Goal: Task Accomplishment & Management: Manage account settings

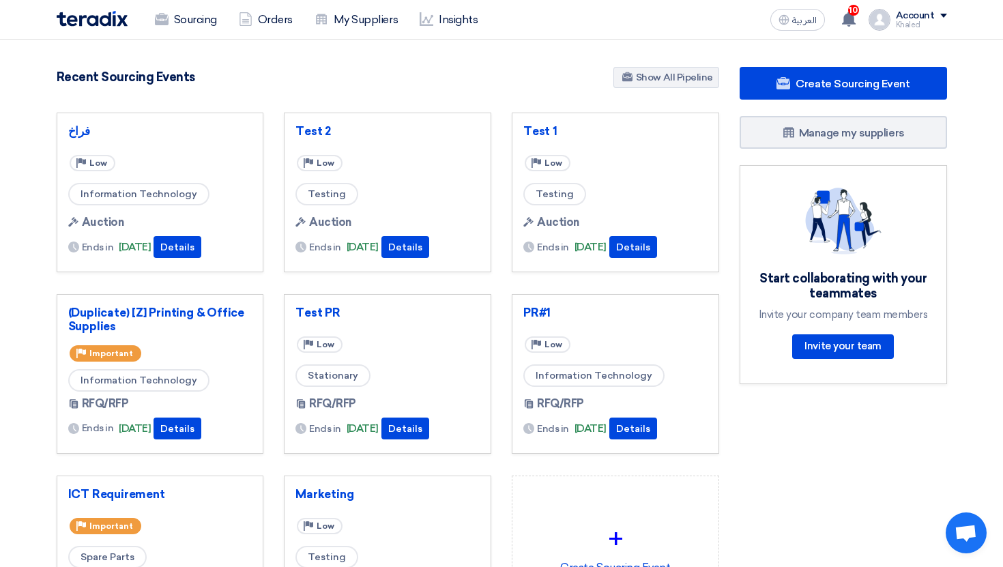
click at [923, 21] on div "Khaled" at bounding box center [921, 25] width 51 height 8
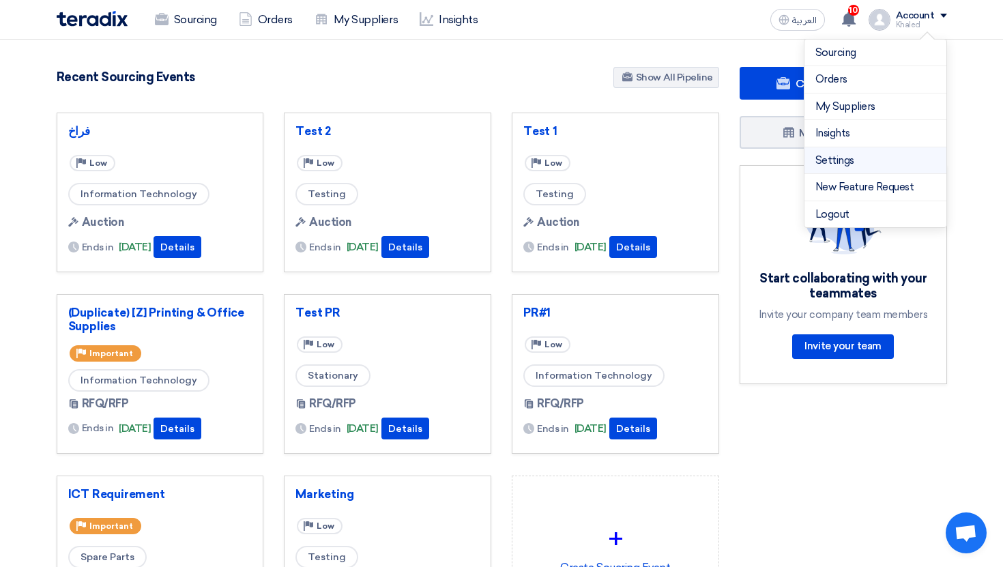
click at [858, 160] on link "Settings" at bounding box center [876, 161] width 120 height 16
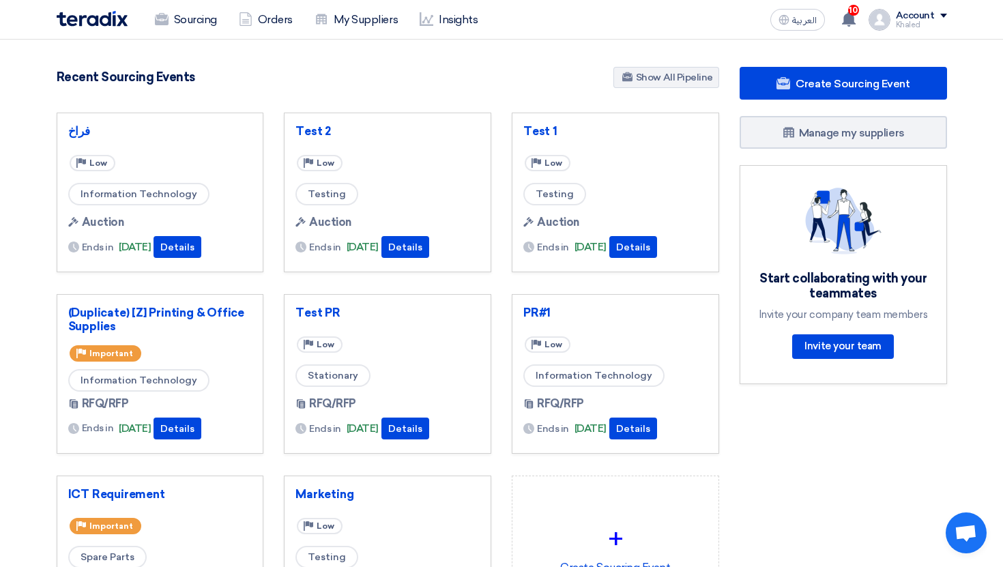
click at [917, 27] on div "Khaled" at bounding box center [921, 25] width 51 height 8
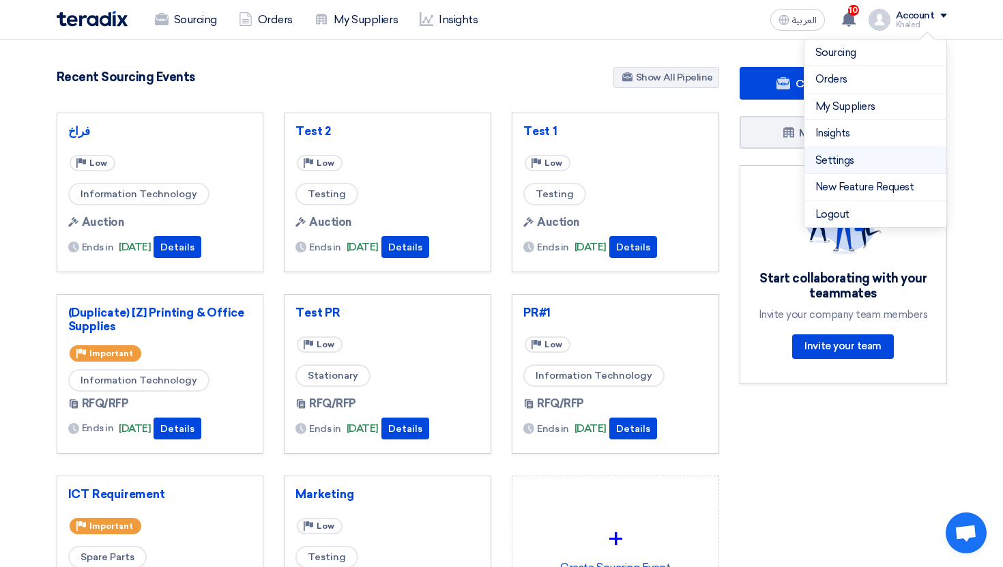
click at [824, 158] on link "Settings" at bounding box center [876, 161] width 120 height 16
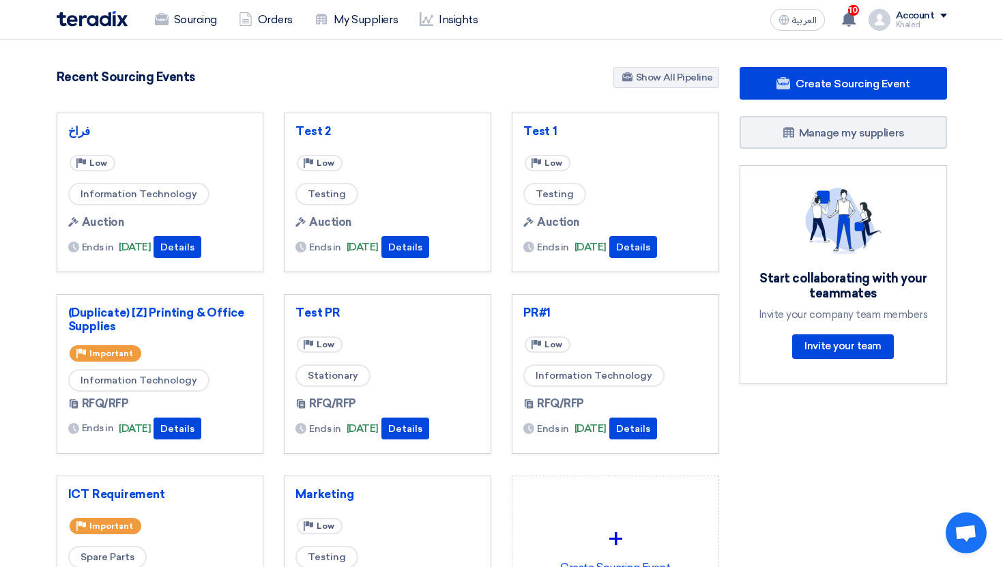
click at [903, 15] on div "Account" at bounding box center [915, 16] width 39 height 12
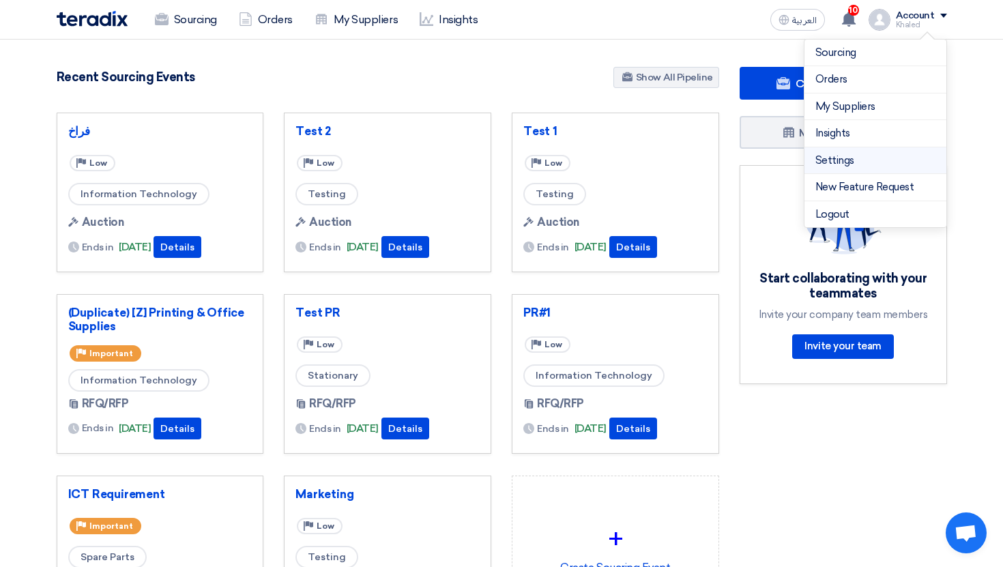
click at [827, 158] on link "Settings" at bounding box center [876, 161] width 120 height 16
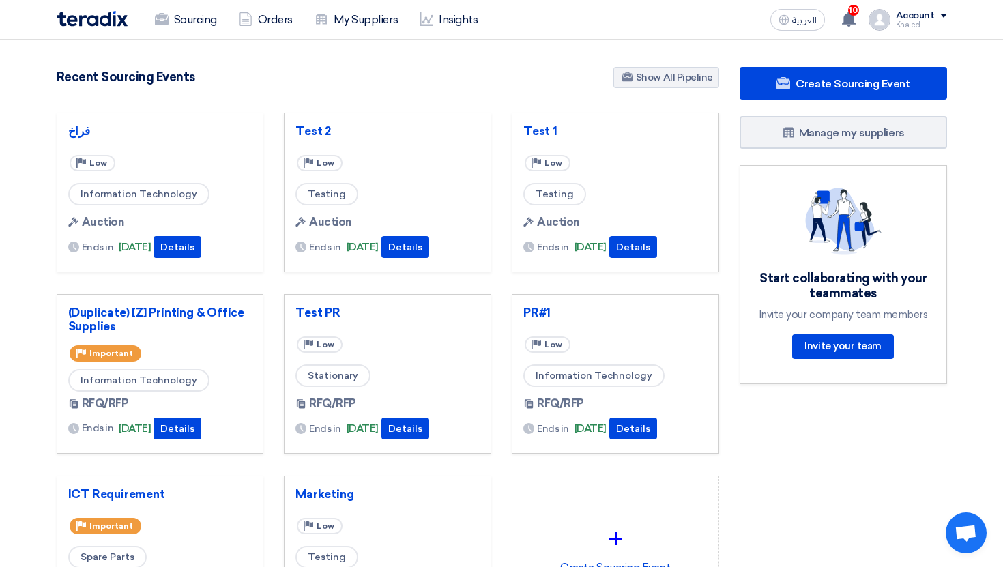
click at [911, 26] on div "Khaled" at bounding box center [921, 25] width 51 height 8
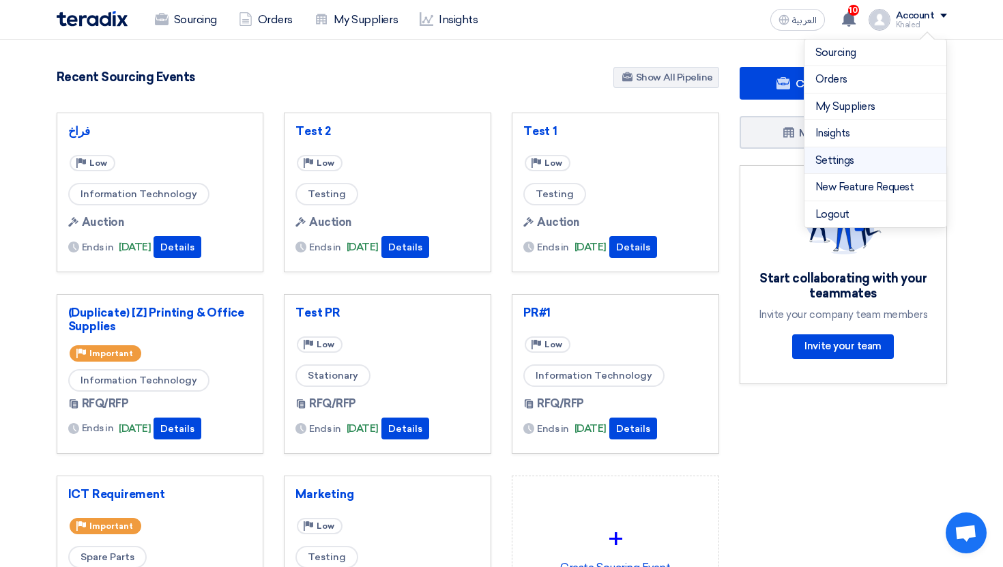
click at [824, 156] on link "Settings" at bounding box center [876, 161] width 120 height 16
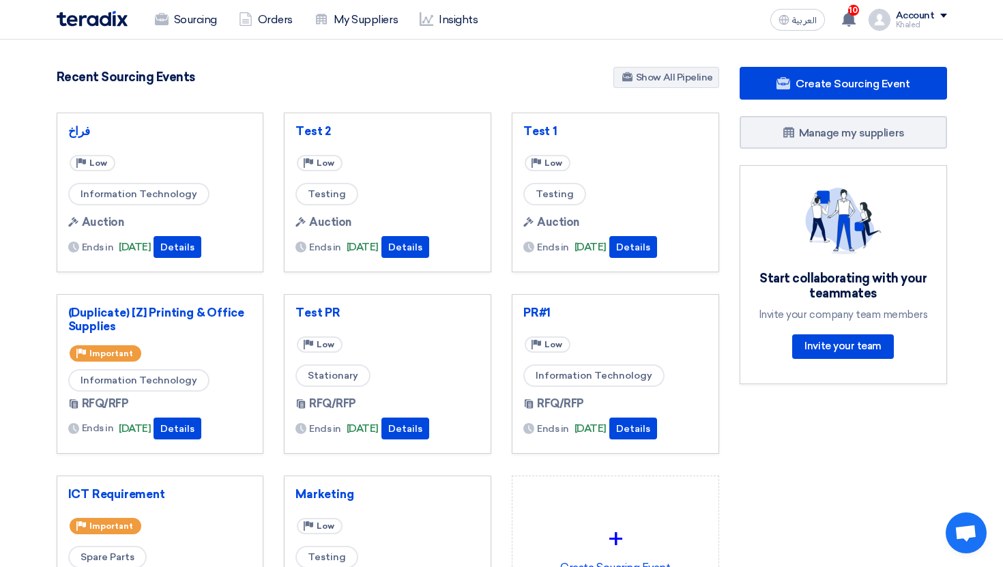
click at [922, 19] on div "Account" at bounding box center [915, 16] width 39 height 12
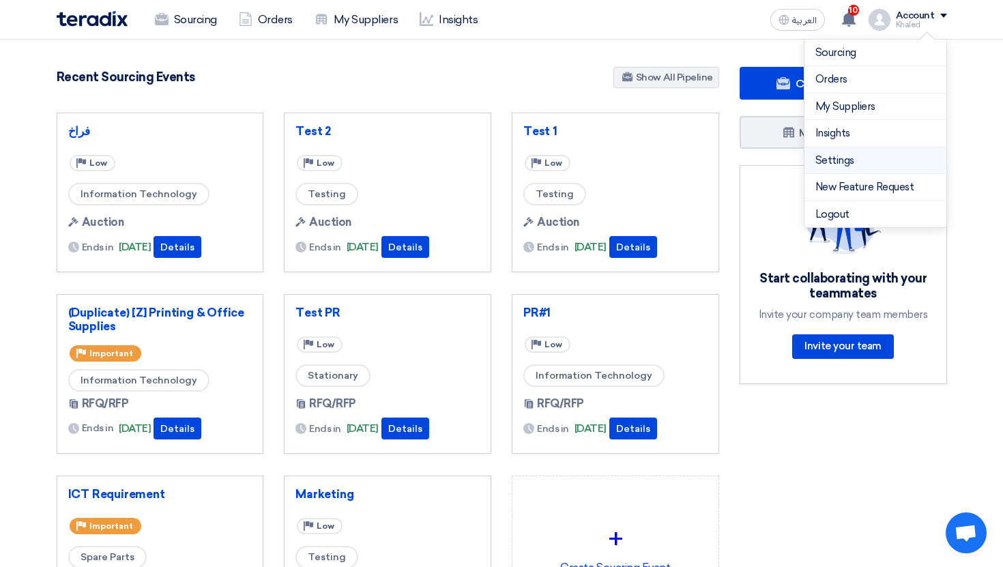
click at [825, 162] on link "Settings" at bounding box center [876, 161] width 120 height 16
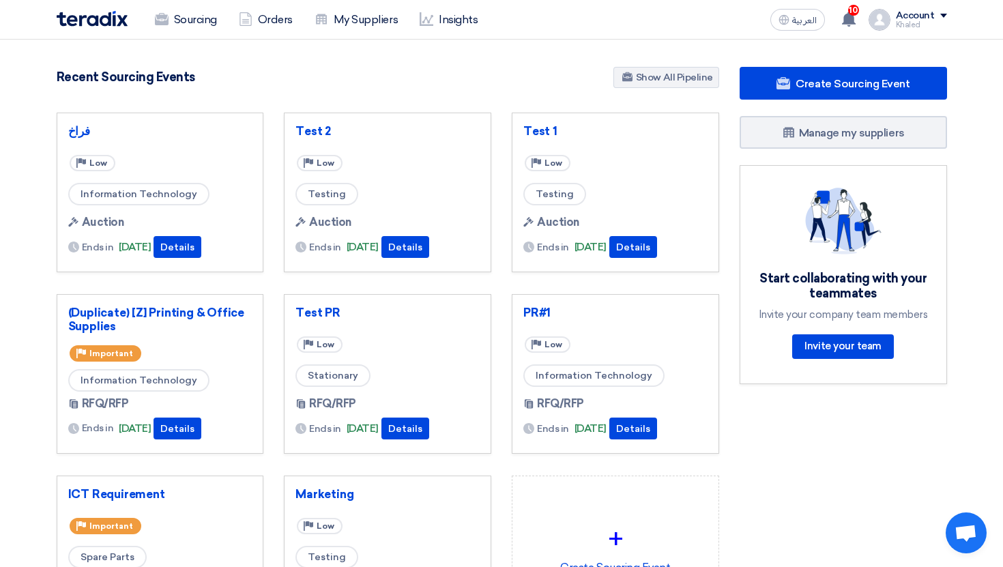
click at [917, 25] on div "Khaled" at bounding box center [921, 25] width 51 height 8
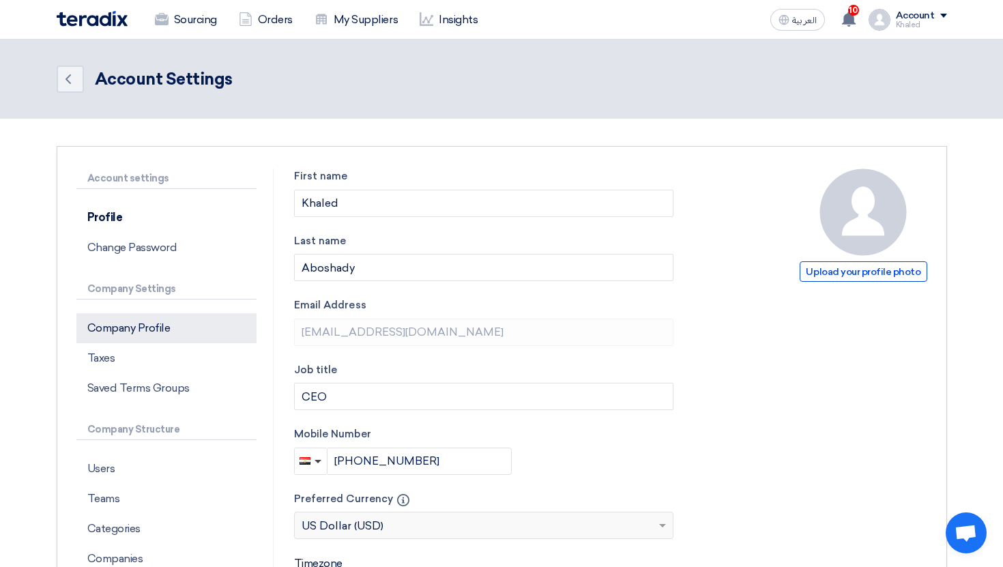
click at [185, 332] on p "Company Profile" at bounding box center [166, 328] width 180 height 30
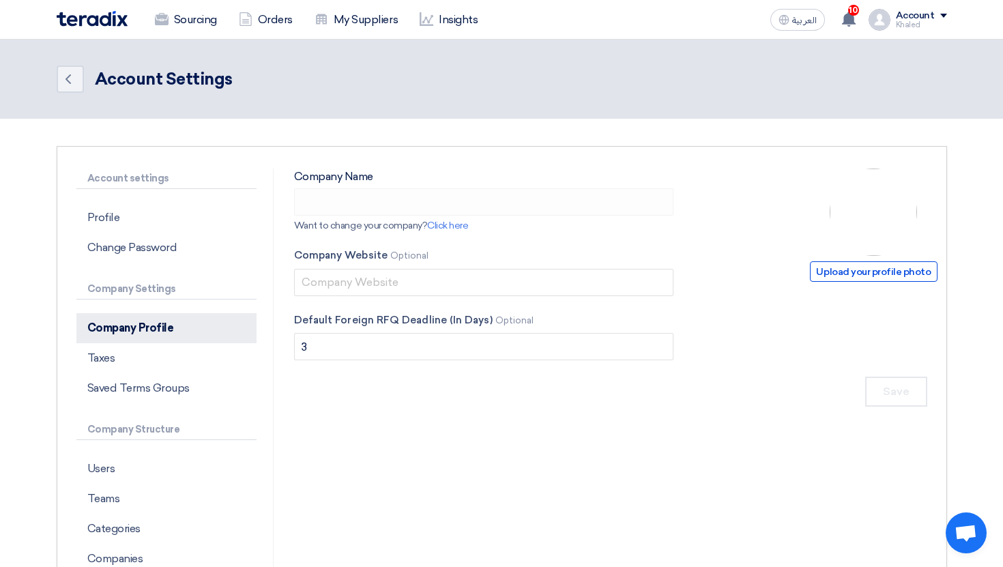
type input "Richmond Holding"
type input "richmond.com"
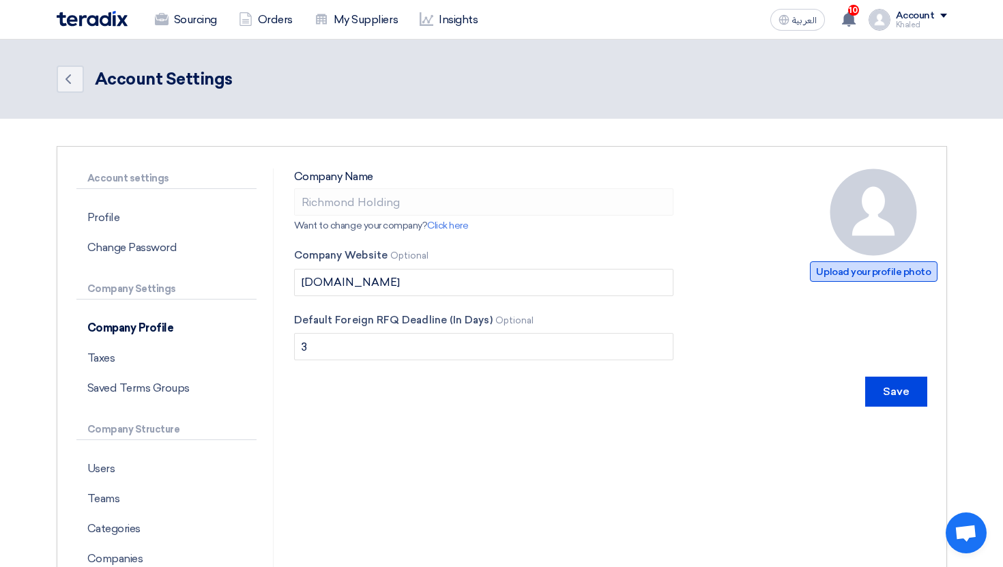
click at [867, 279] on span "Upload your profile photo" at bounding box center [873, 271] width 127 height 20
click at [460, 424] on div "Upload your profile photo Company Name Richmond Holding Want to change your com…" at bounding box center [611, 440] width 654 height 542
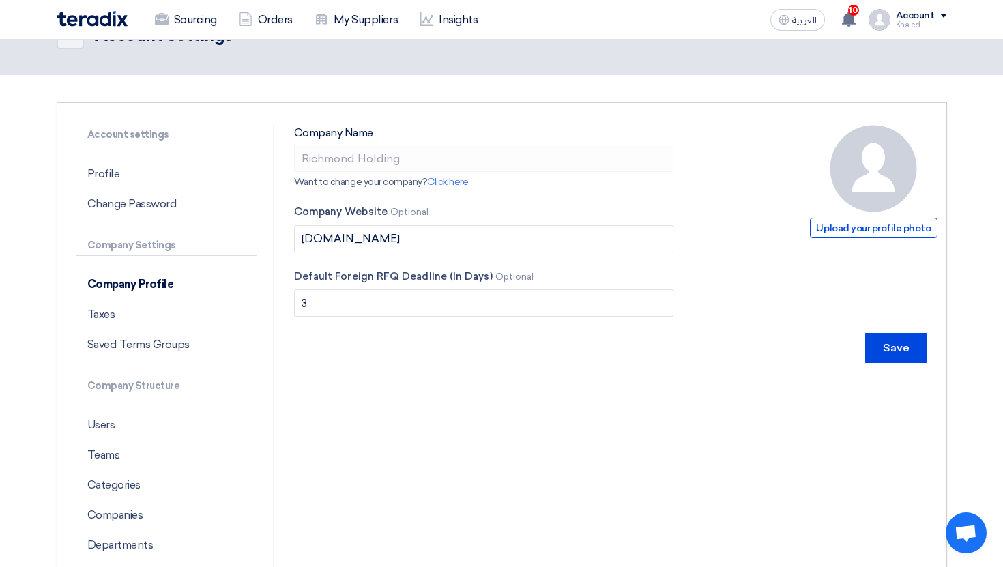
scroll to position [48, 0]
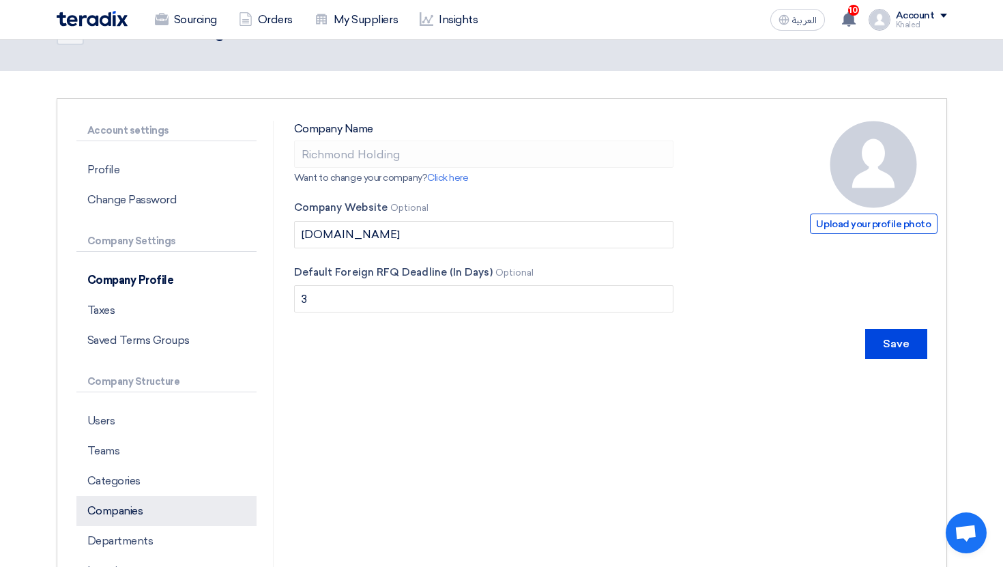
click at [182, 509] on p "Companies" at bounding box center [166, 511] width 180 height 30
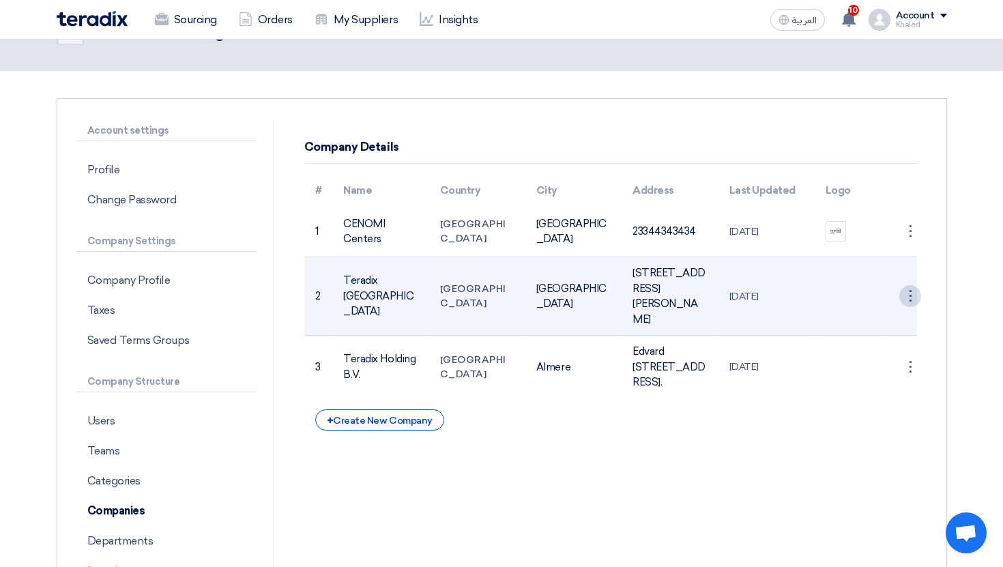
click at [906, 285] on div "⋮" at bounding box center [911, 296] width 22 height 22
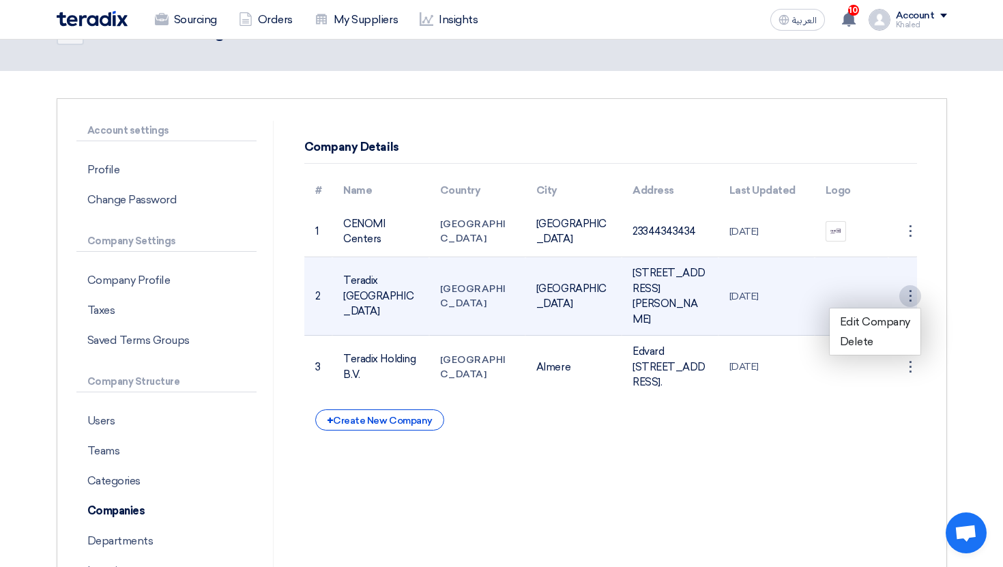
click at [906, 285] on div "⋮" at bounding box center [911, 296] width 22 height 22
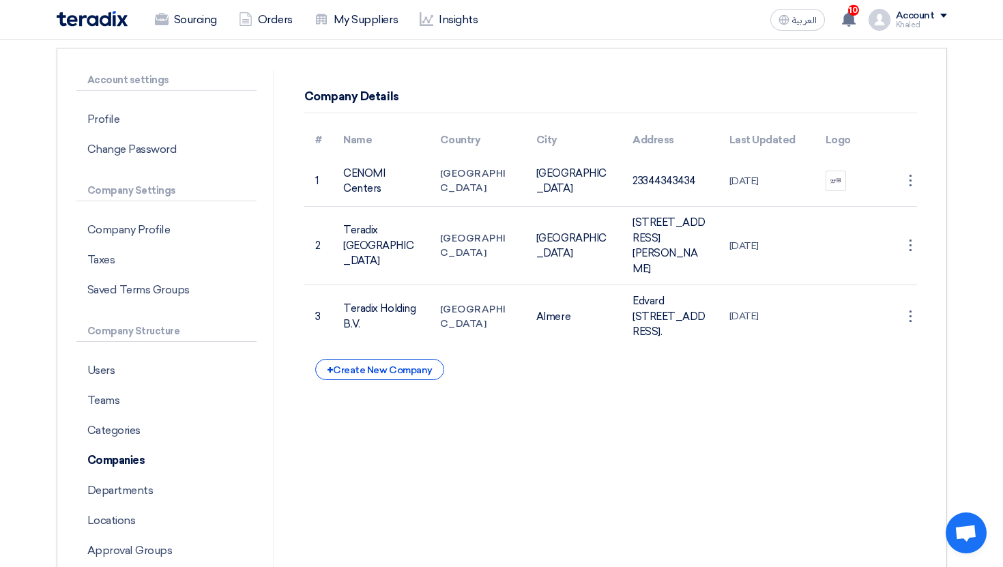
scroll to position [99, 0]
click at [485, 454] on div "Company Details # Name Country City Address Last Updated Logo 1 CENOMI Centers …" at bounding box center [611, 341] width 654 height 542
click at [170, 377] on p "Users" at bounding box center [166, 370] width 180 height 30
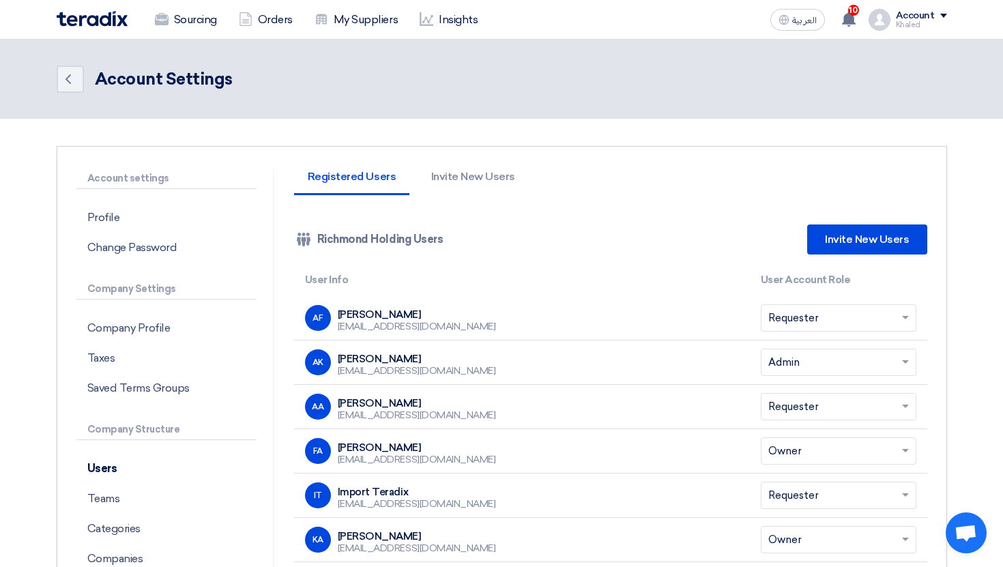
scroll to position [99, 0]
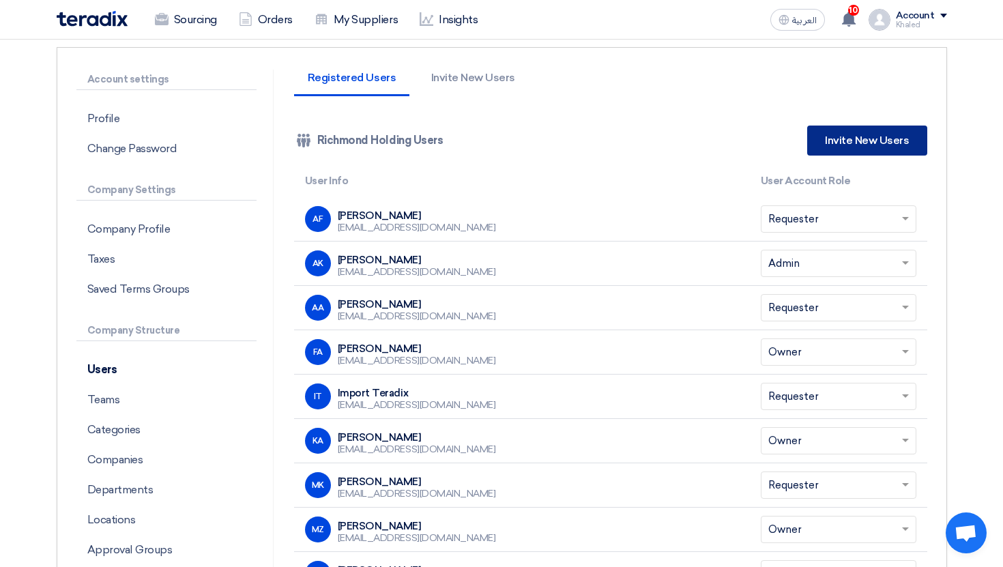
click at [878, 140] on link "Invite New Users" at bounding box center [867, 141] width 119 height 30
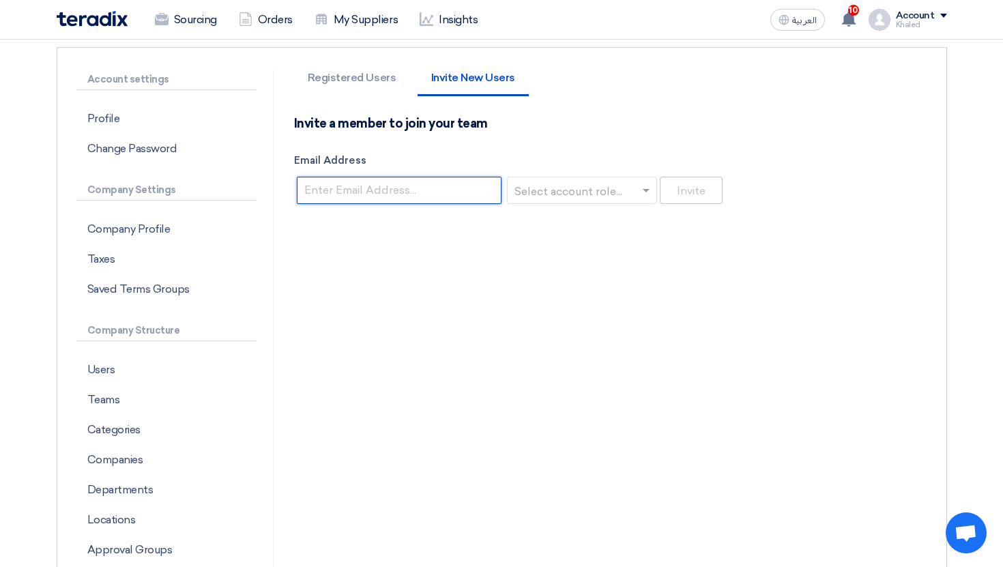
click at [410, 177] on input "Email Address" at bounding box center [399, 190] width 205 height 27
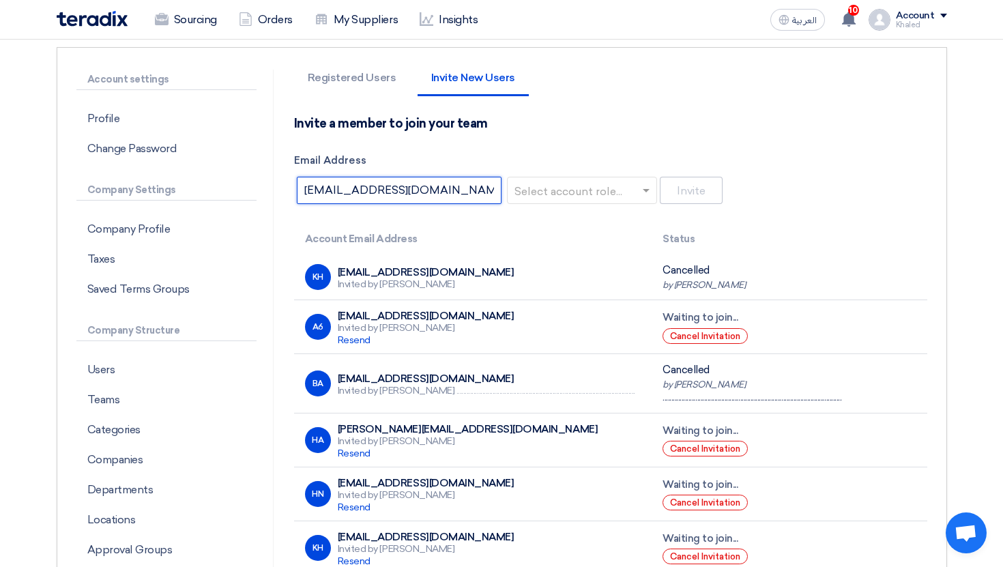
type input "ssssssss@teradix.com"
click at [543, 185] on input "text" at bounding box center [578, 191] width 122 height 23
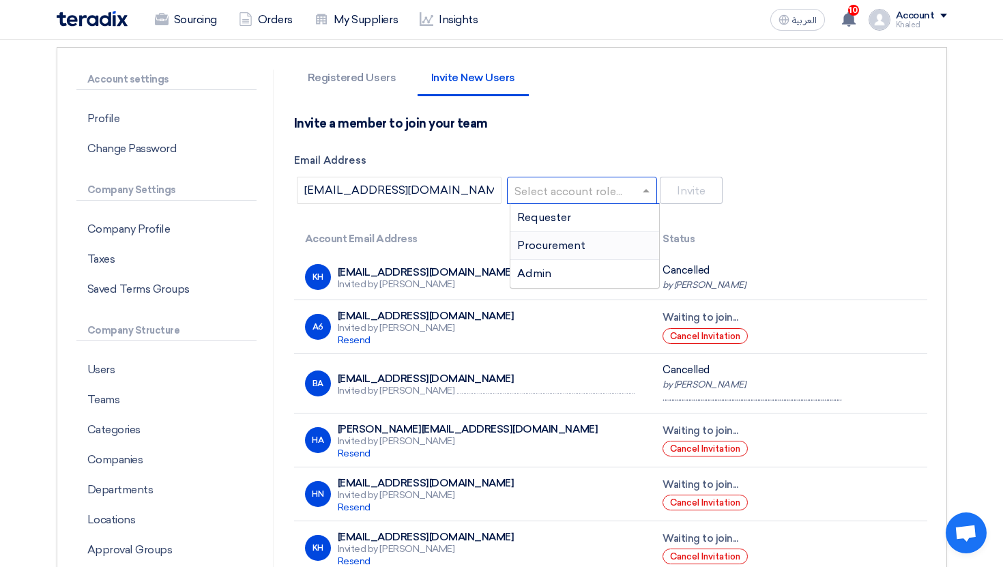
click at [568, 251] on span "Procurement" at bounding box center [551, 245] width 68 height 13
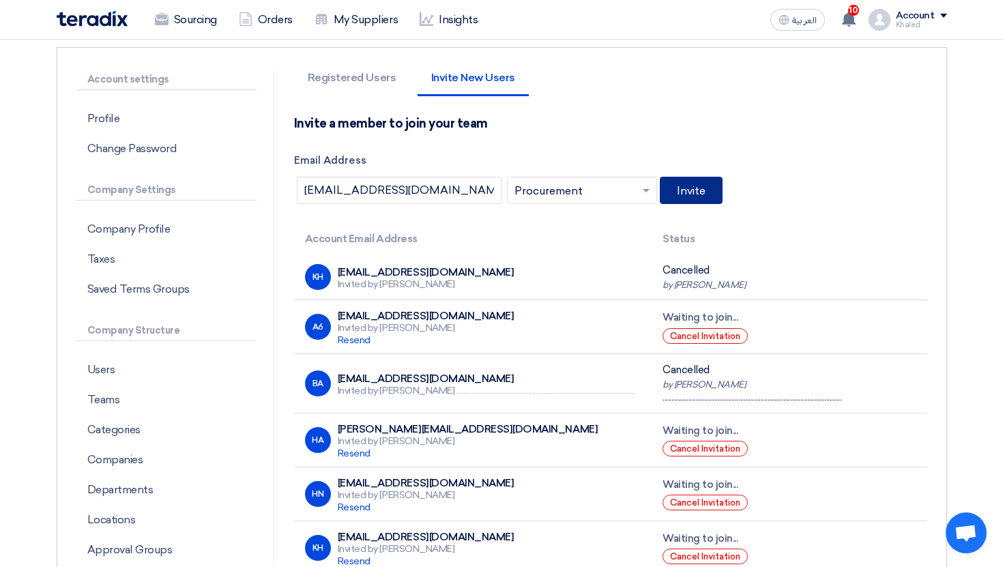
click at [709, 199] on button "Invite" at bounding box center [691, 190] width 63 height 27
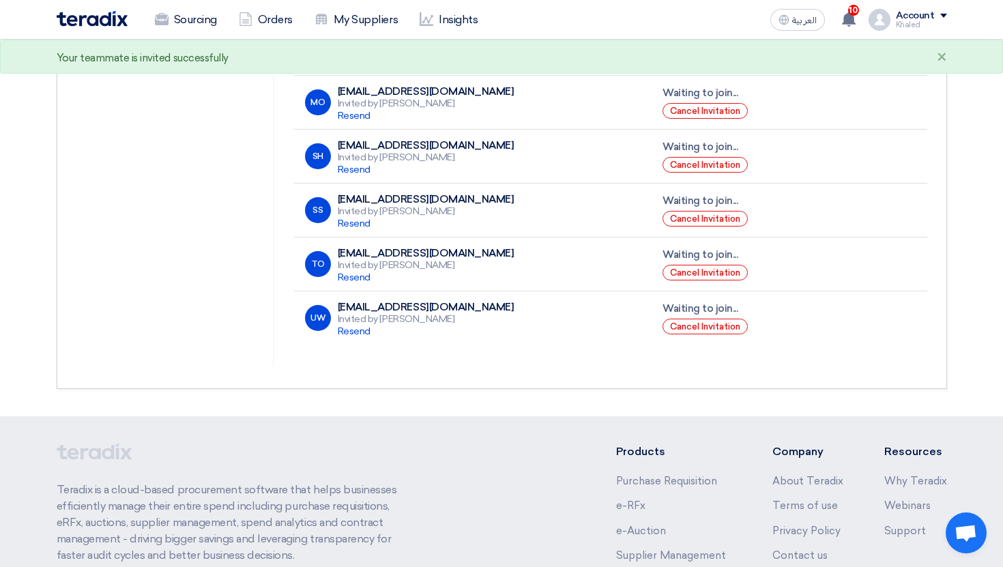
scroll to position [330, 0]
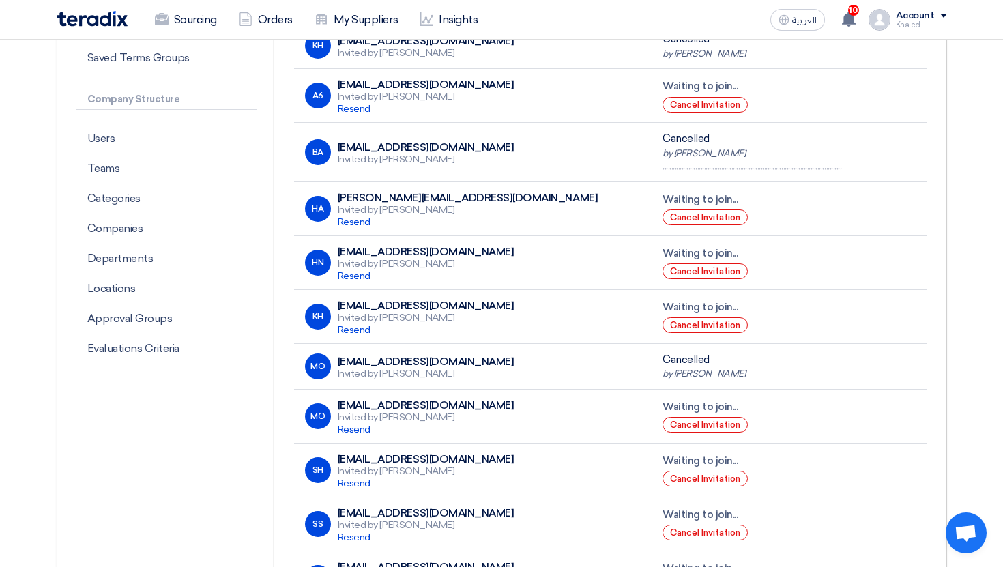
click at [912, 30] on div "Account Khaled Sourcing Orders My Suppliers Insights Settings New Feature Reque…" at bounding box center [908, 20] width 79 height 22
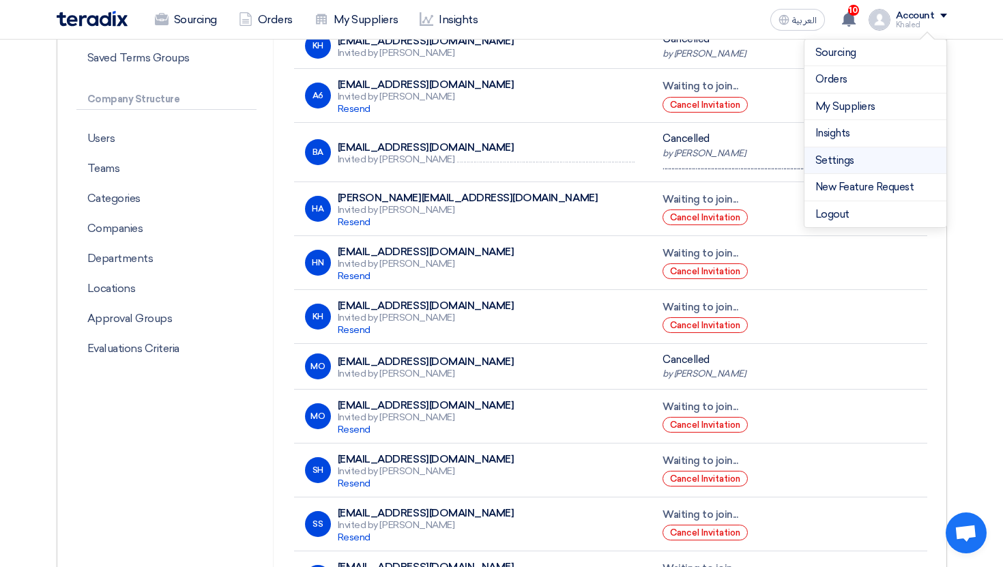
click at [842, 157] on link "Settings" at bounding box center [876, 161] width 120 height 16
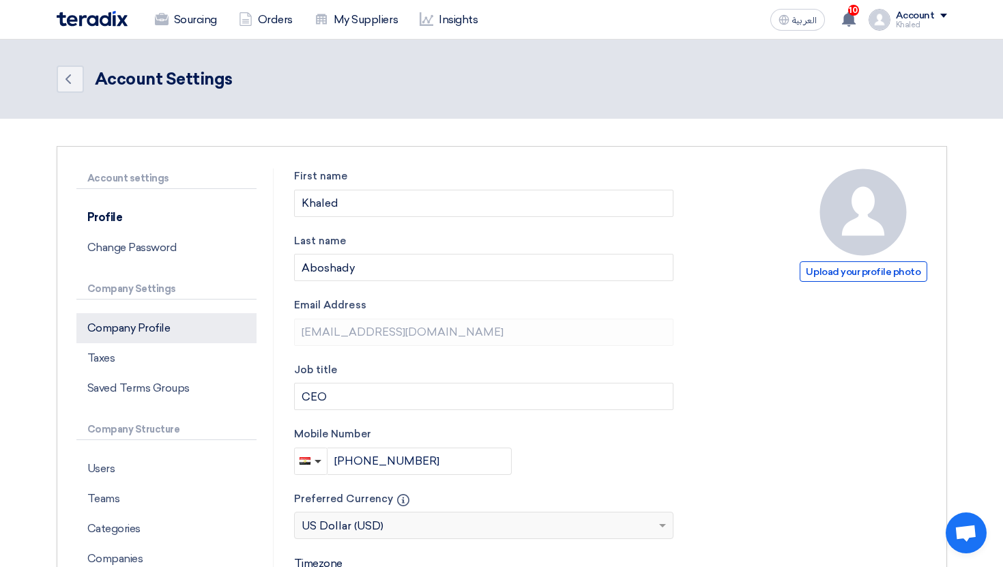
click at [149, 330] on p "Company Profile" at bounding box center [166, 328] width 180 height 30
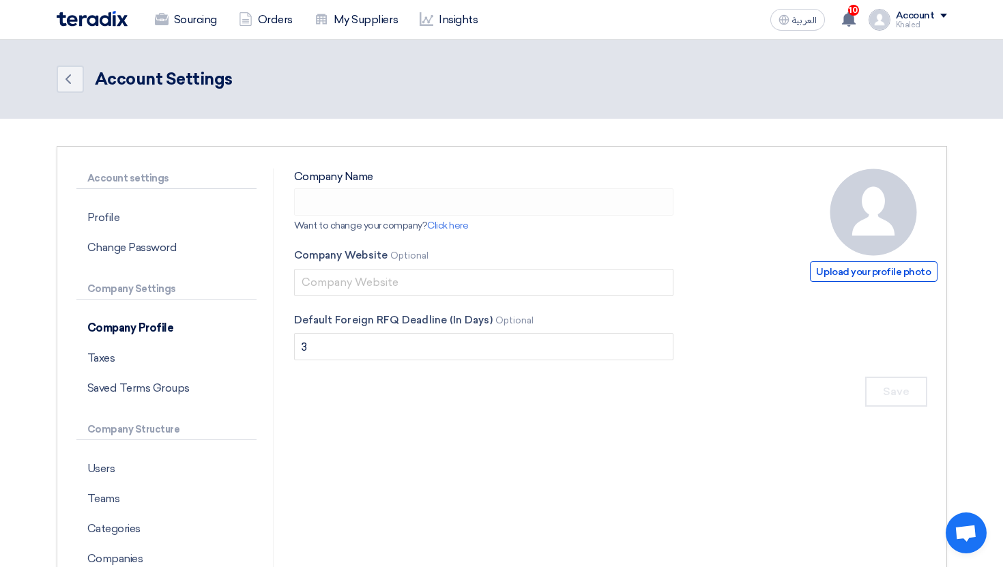
type input "Richmond Holding"
type input "richmond.com"
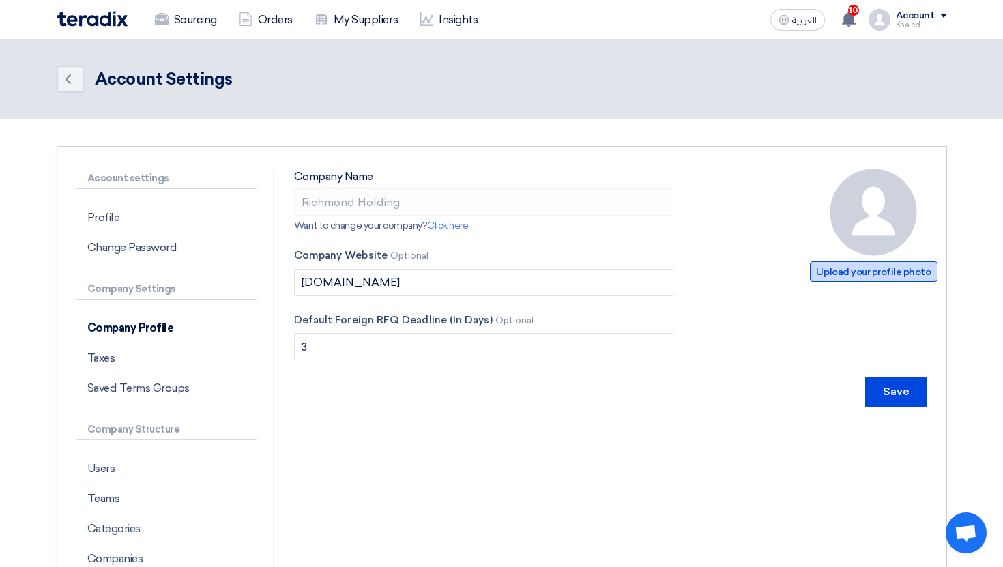
click at [849, 271] on span "Upload your profile photo" at bounding box center [873, 271] width 127 height 20
type input "C:\fakepath\logo-preview.png"
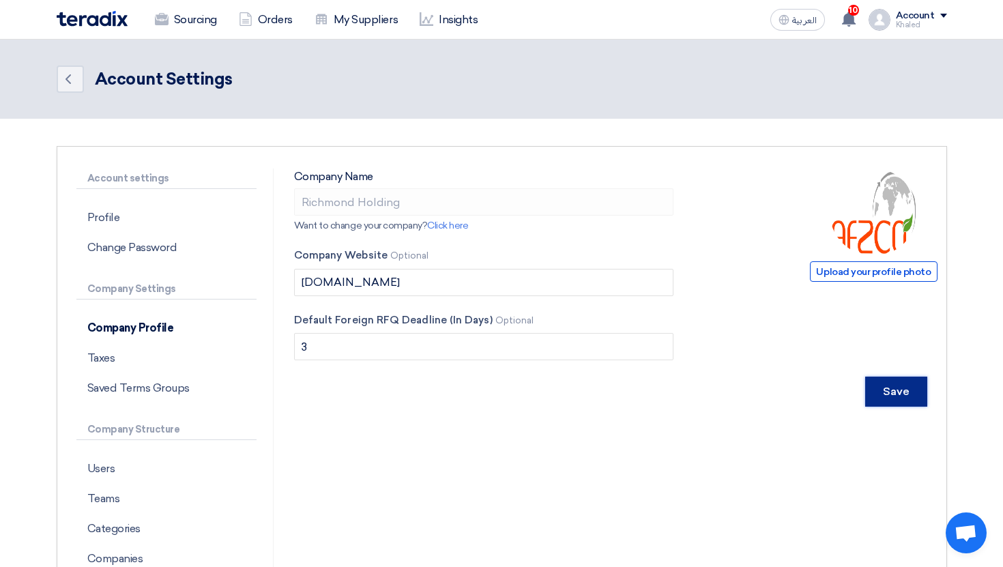
click at [899, 397] on input "Save" at bounding box center [897, 392] width 62 height 30
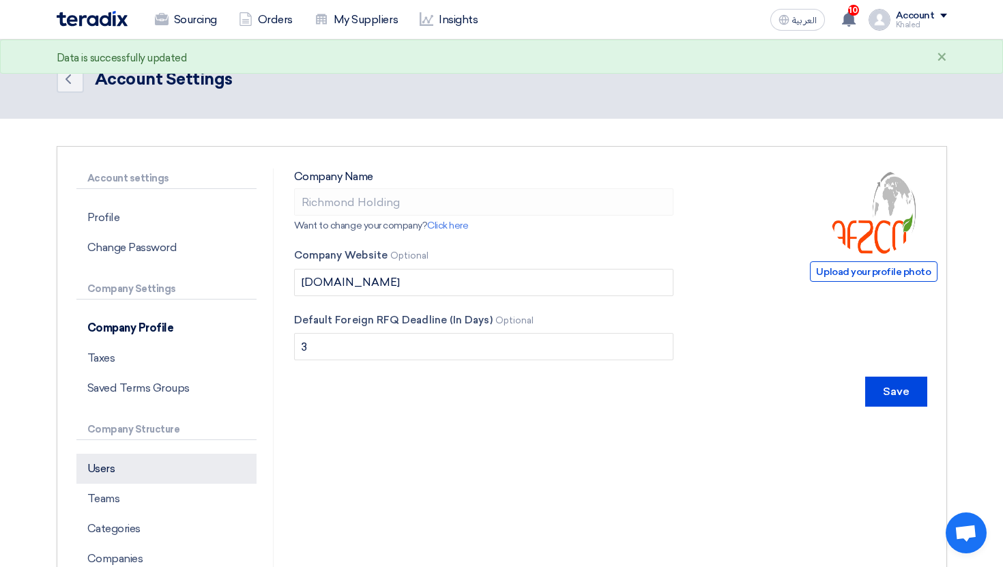
click at [117, 460] on p "Users" at bounding box center [166, 469] width 180 height 30
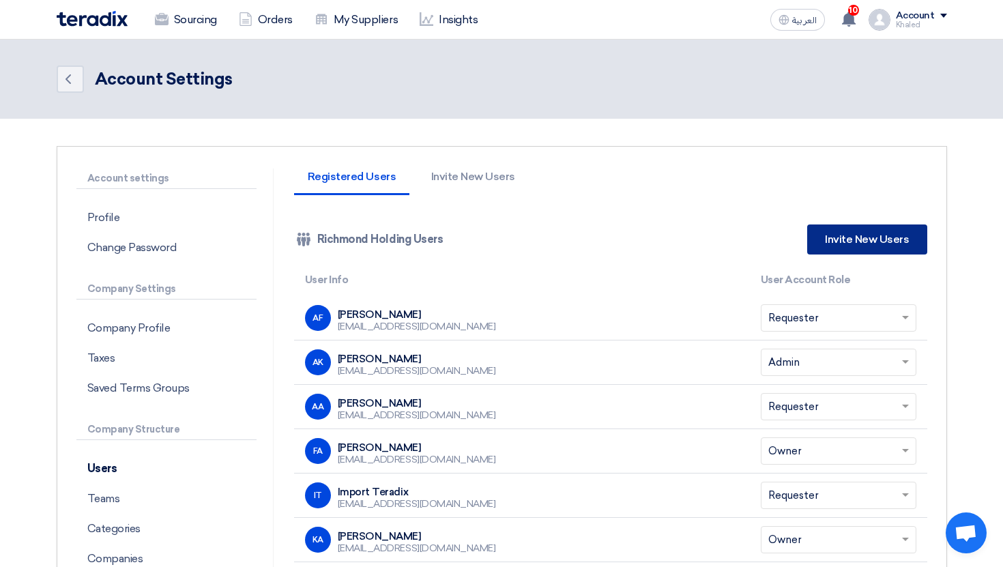
click at [906, 227] on link "Invite New Users" at bounding box center [867, 240] width 119 height 30
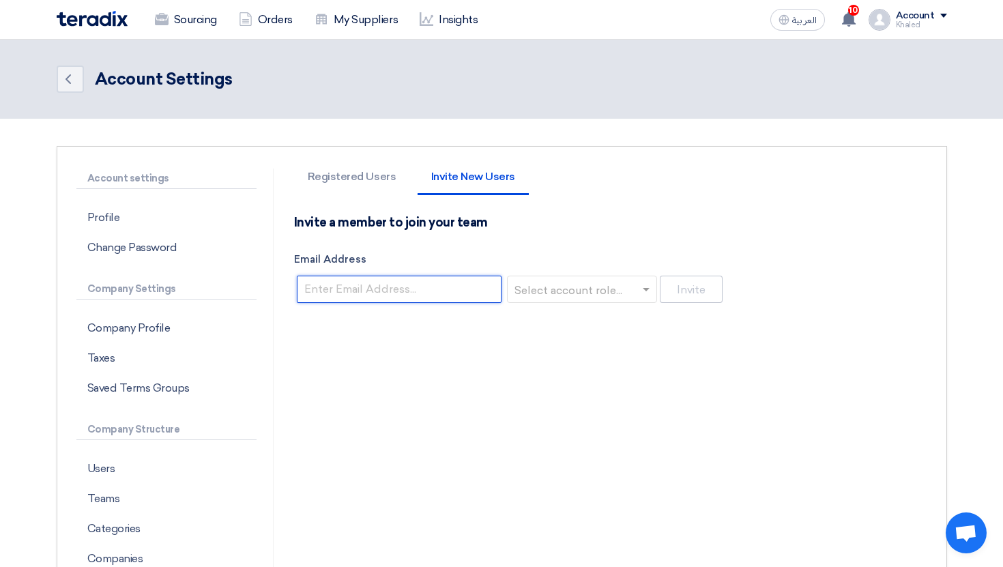
click at [418, 287] on input "Email Address" at bounding box center [399, 289] width 205 height 27
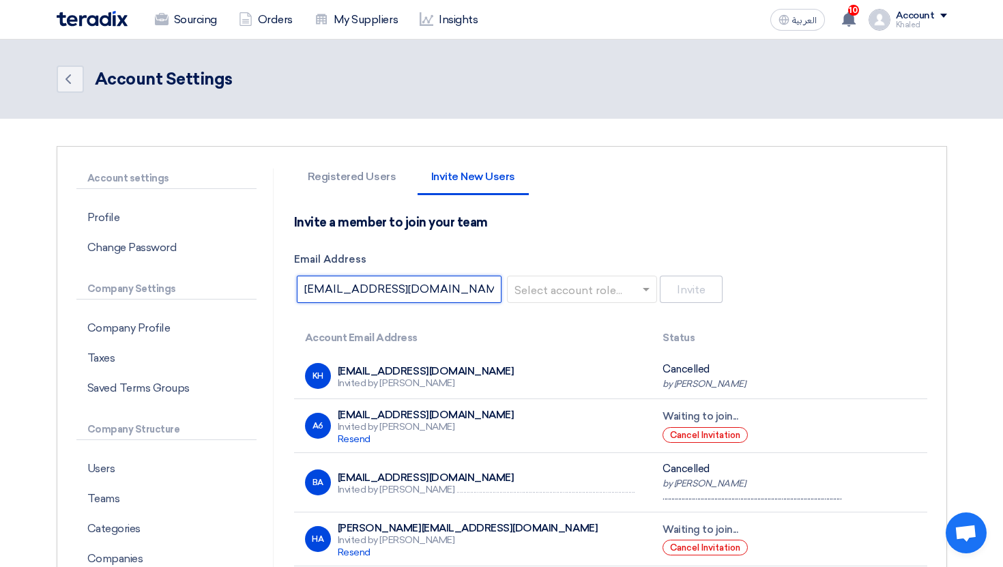
type input "sfffed@teradix.com"
click at [575, 291] on input "text" at bounding box center [578, 290] width 122 height 23
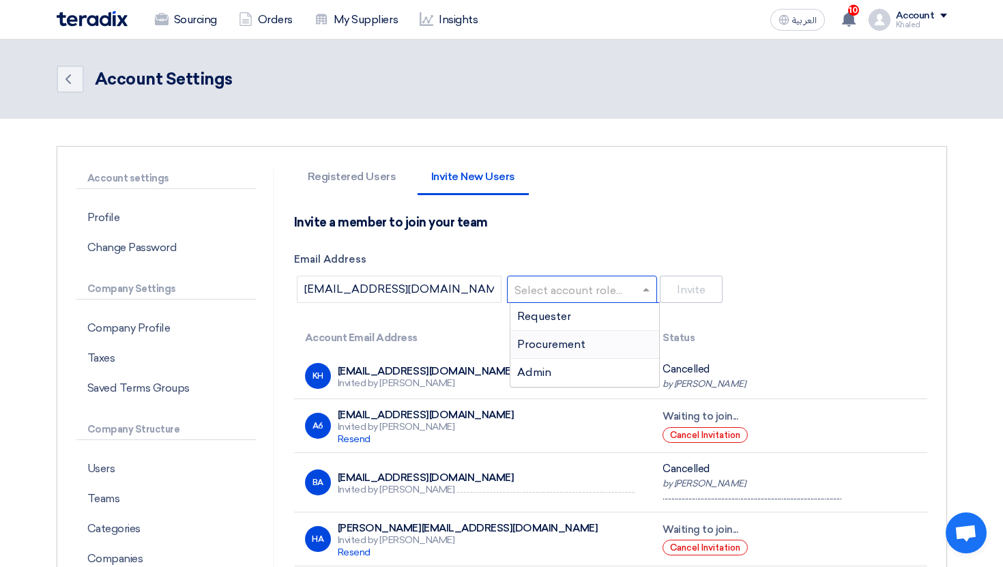
click at [583, 346] on span "Procurement" at bounding box center [551, 344] width 68 height 13
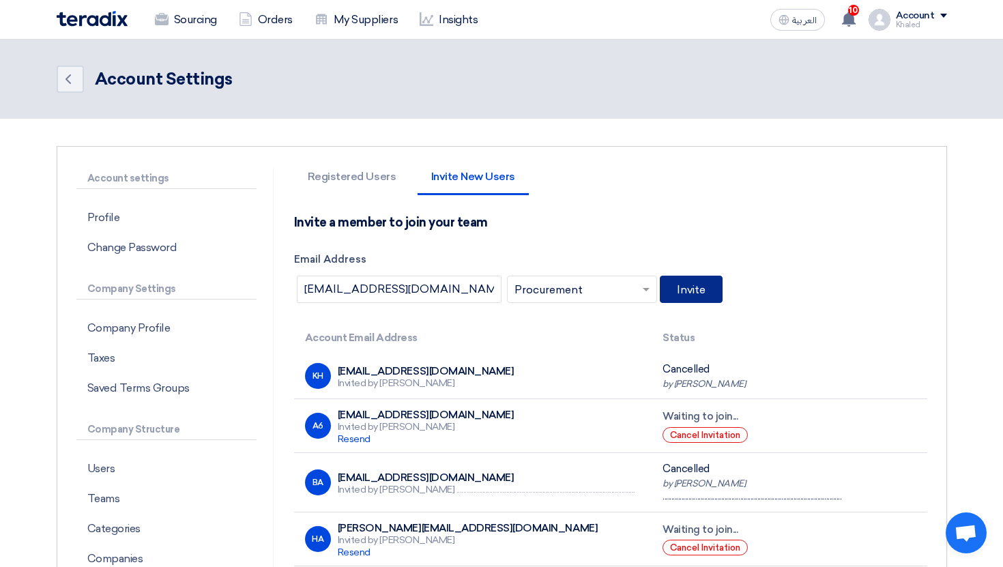
click at [712, 292] on button "Invite" at bounding box center [691, 289] width 63 height 27
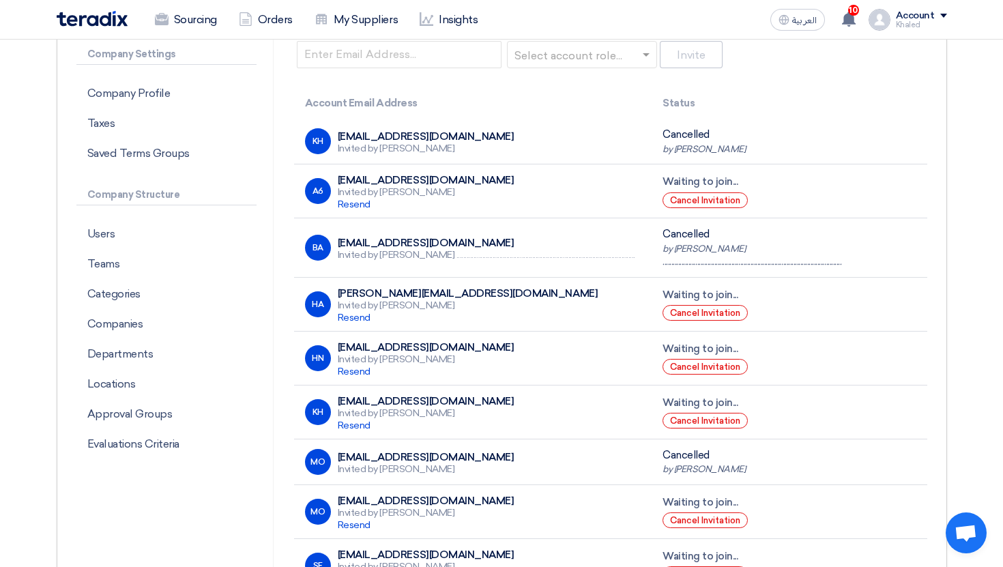
scroll to position [269, 0]
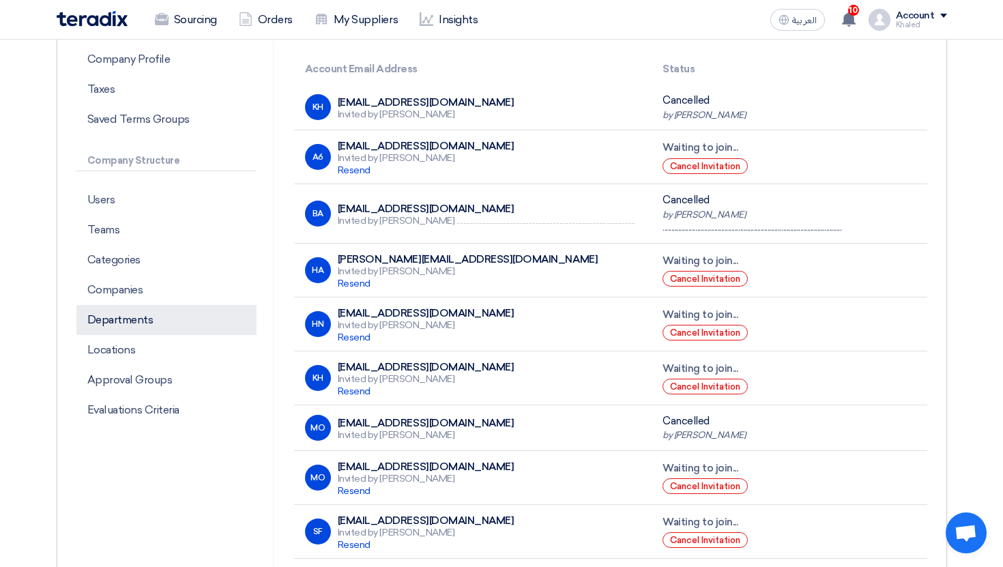
click at [168, 326] on p "Departments" at bounding box center [166, 320] width 180 height 30
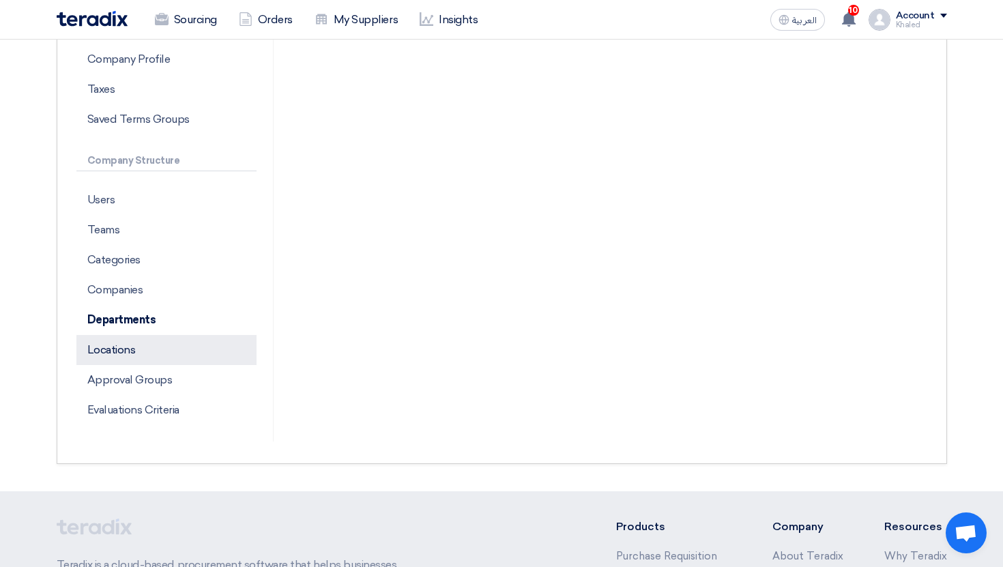
click at [159, 356] on p "Locations" at bounding box center [166, 350] width 180 height 30
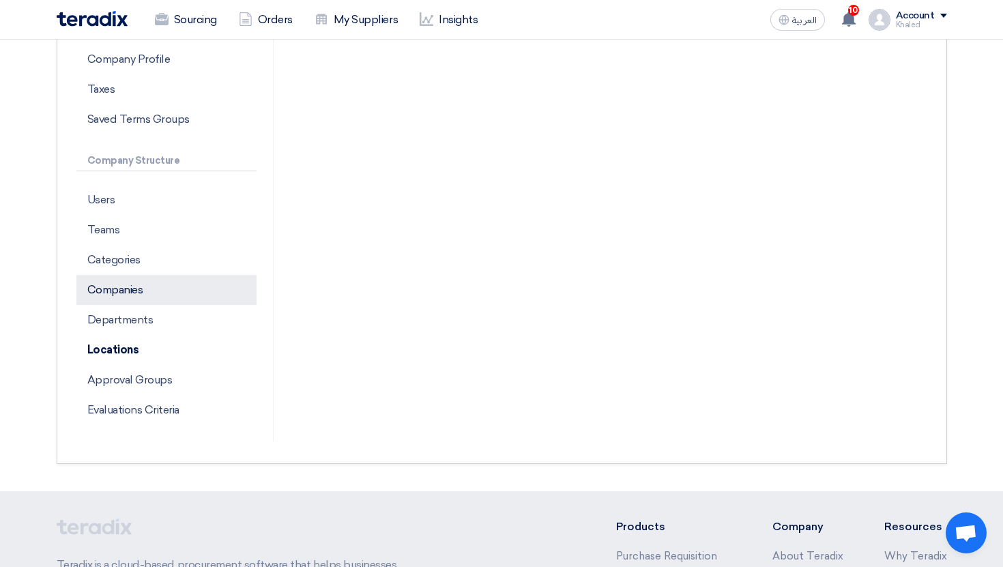
click at [150, 289] on p "Companies" at bounding box center [166, 290] width 180 height 30
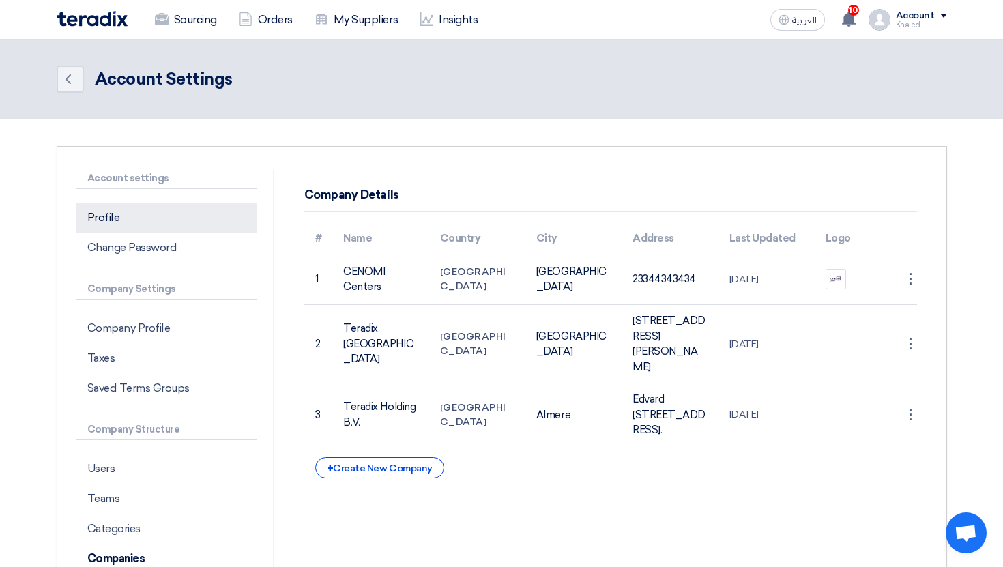
click at [145, 219] on p "Profile" at bounding box center [166, 218] width 180 height 30
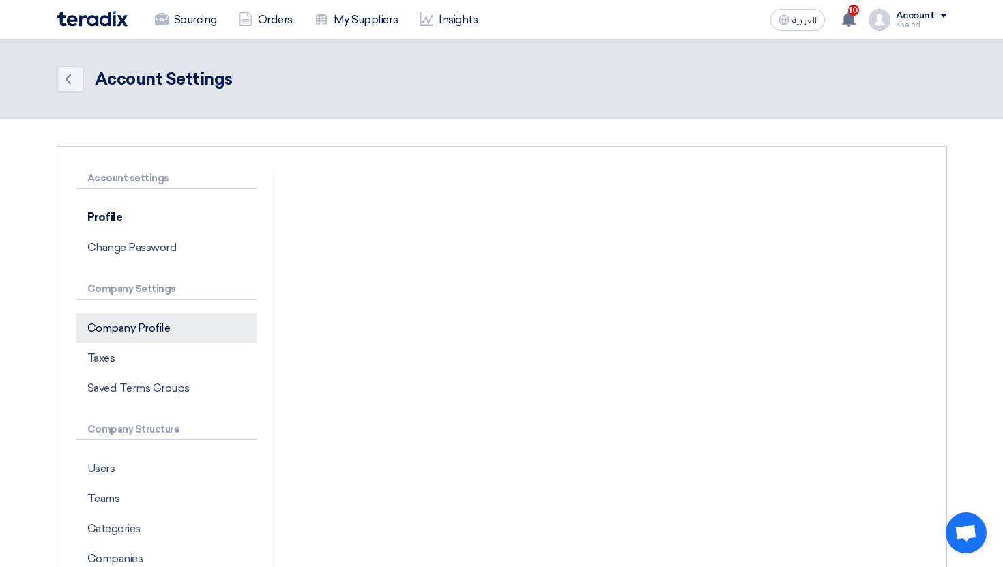
click at [161, 315] on p "Company Profile" at bounding box center [166, 328] width 180 height 30
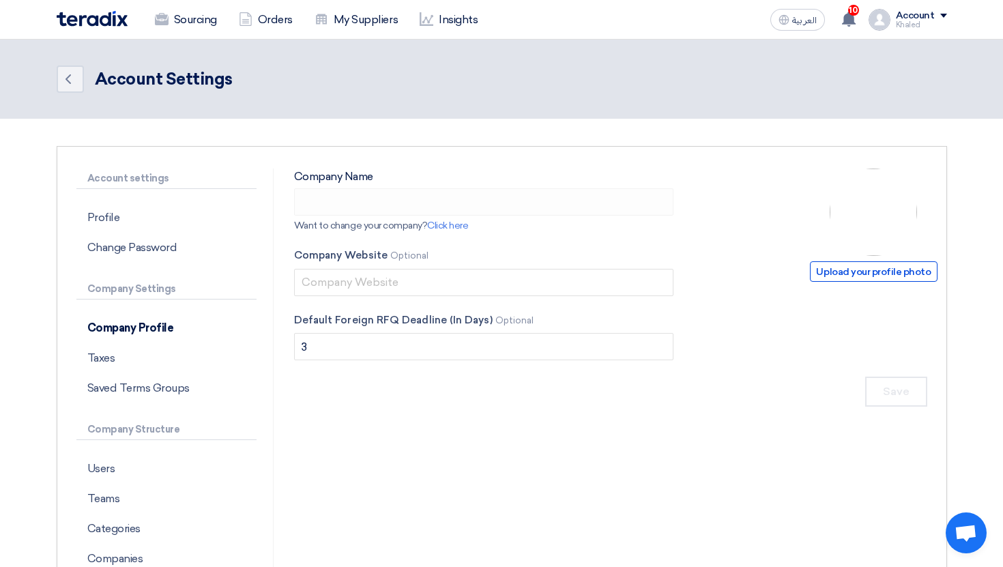
type input "Richmond Holding"
type input "richmond.com"
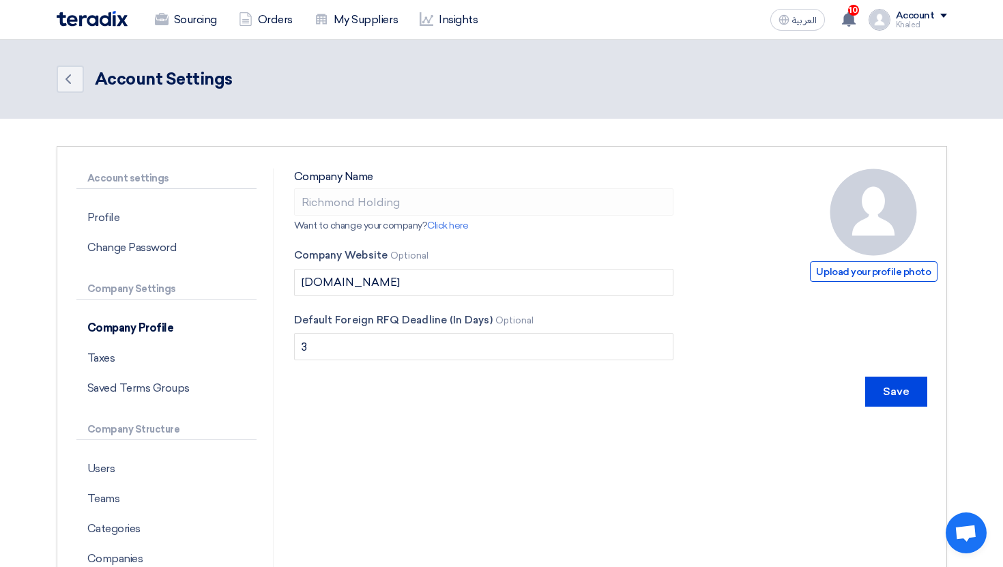
click at [947, 28] on div "Khaled" at bounding box center [921, 25] width 51 height 8
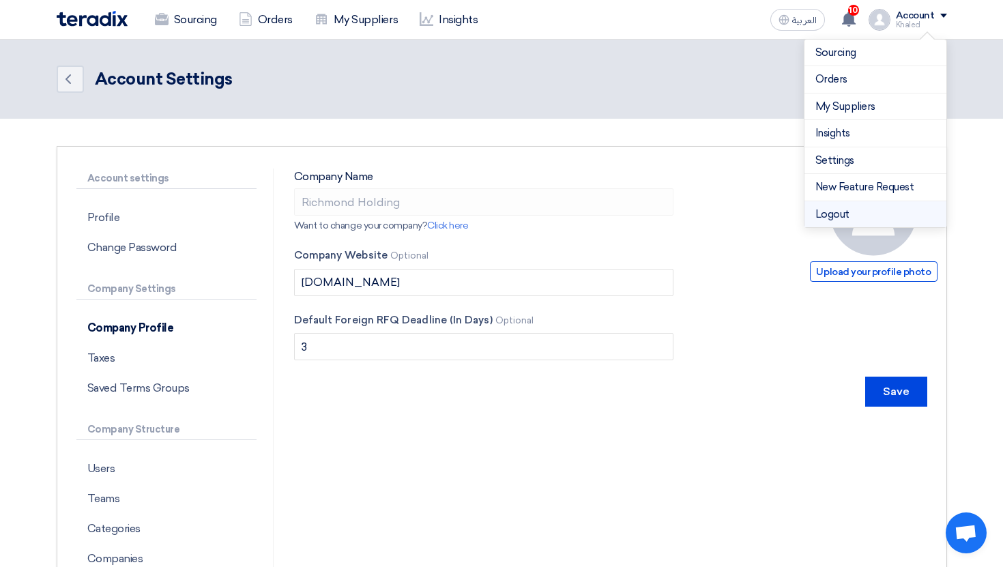
click at [874, 212] on li "Logout" at bounding box center [876, 214] width 142 height 27
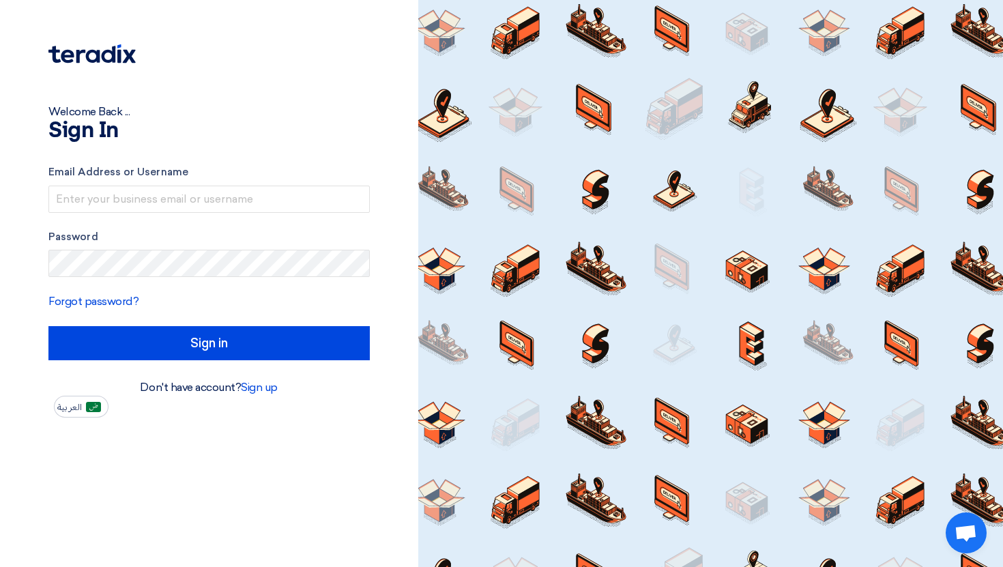
click at [705, 58] on div at bounding box center [711, 283] width 586 height 567
click at [158, 179] on label "Email Address or Username" at bounding box center [209, 173] width 322 height 16
click at [136, 186] on input "text" at bounding box center [209, 199] width 322 height 27
type input "Khaled Aboshady"
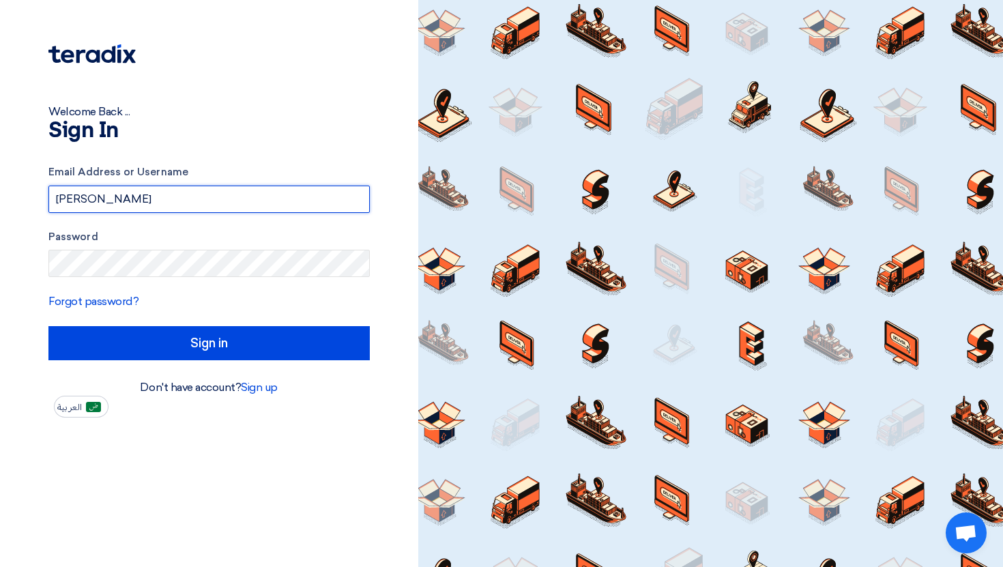
click at [171, 201] on input "Khaled Aboshady" at bounding box center [209, 199] width 322 height 27
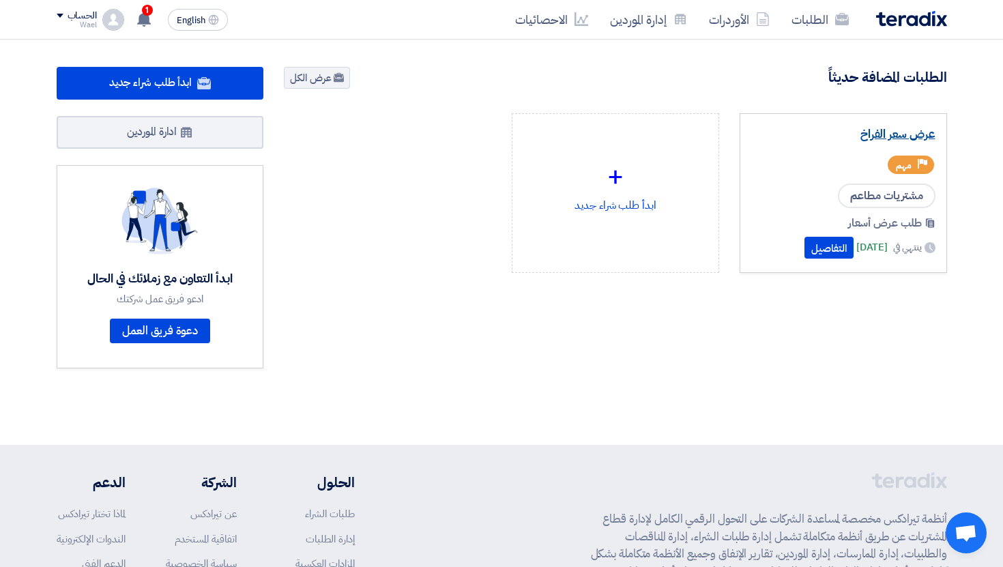
click at [881, 139] on link "عرض سعر الفراخ" at bounding box center [844, 135] width 184 height 14
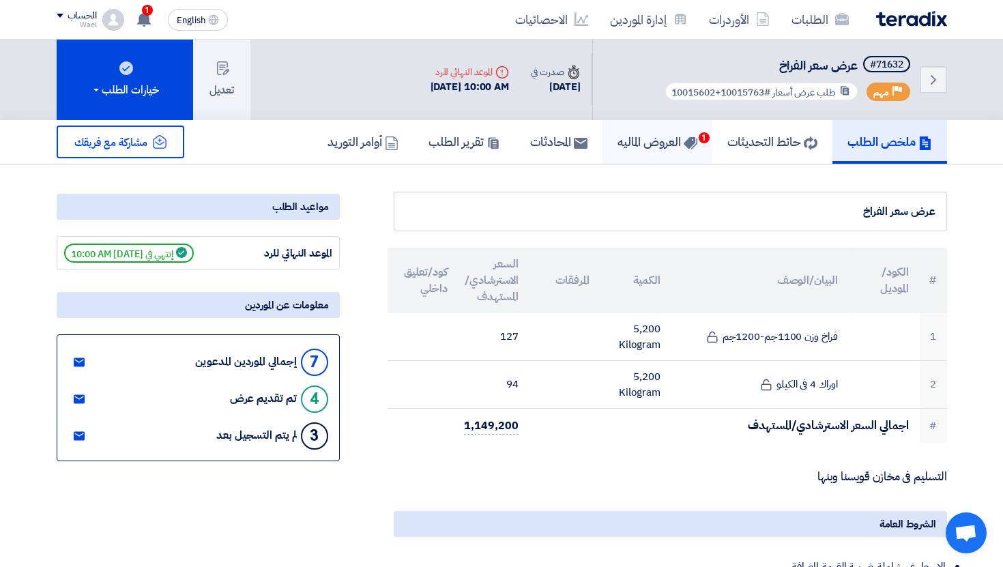
click at [699, 140] on span "1" at bounding box center [704, 137] width 11 height 11
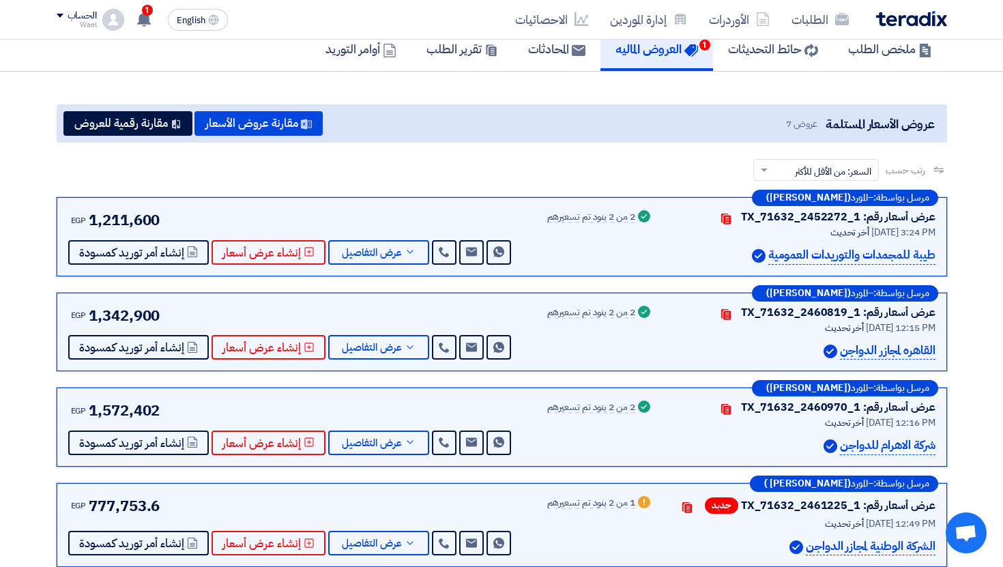
scroll to position [96, 0]
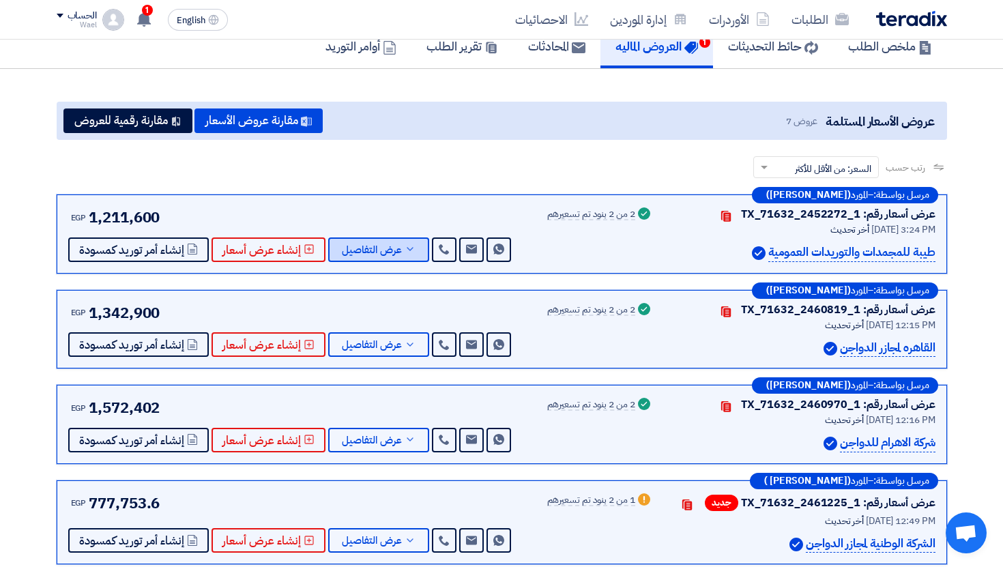
click at [382, 238] on button "عرض التفاصيل" at bounding box center [378, 250] width 101 height 25
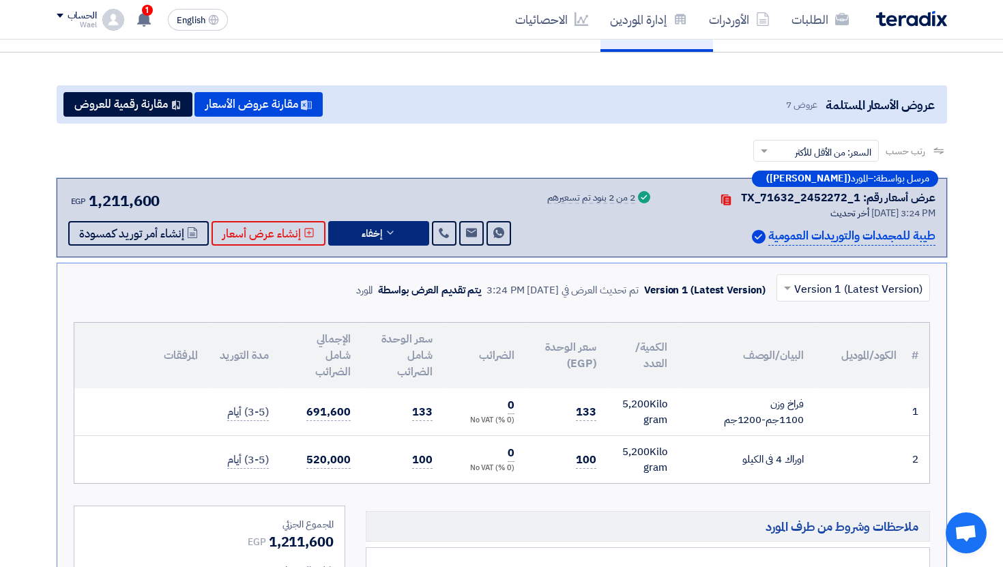
scroll to position [0, 0]
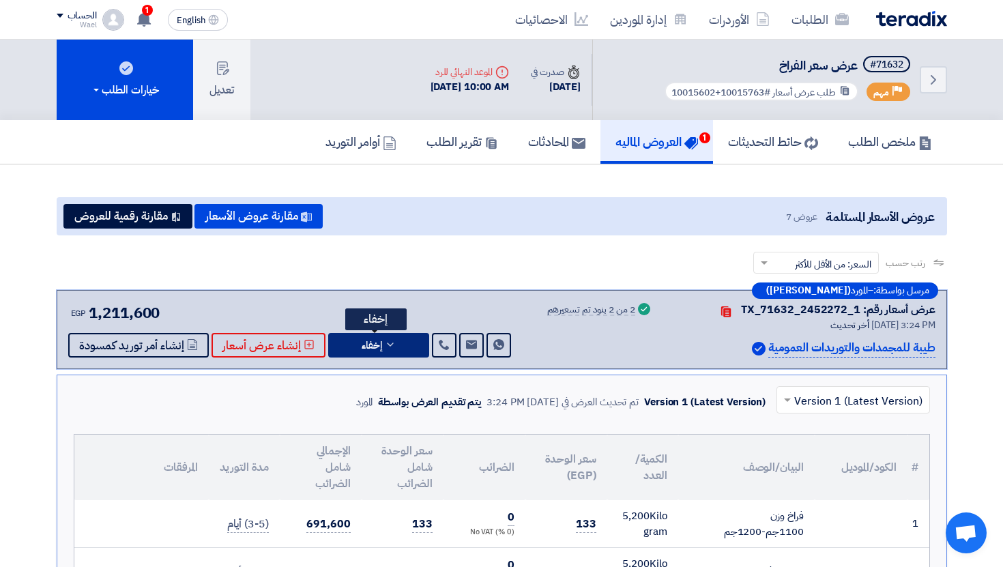
click at [393, 357] on div "مرسل بواسطة: – المورد ([PERSON_NAME]) عرض أسعار رقم: TX_71632_2452272_1 Contact…" at bounding box center [502, 329] width 891 height 79
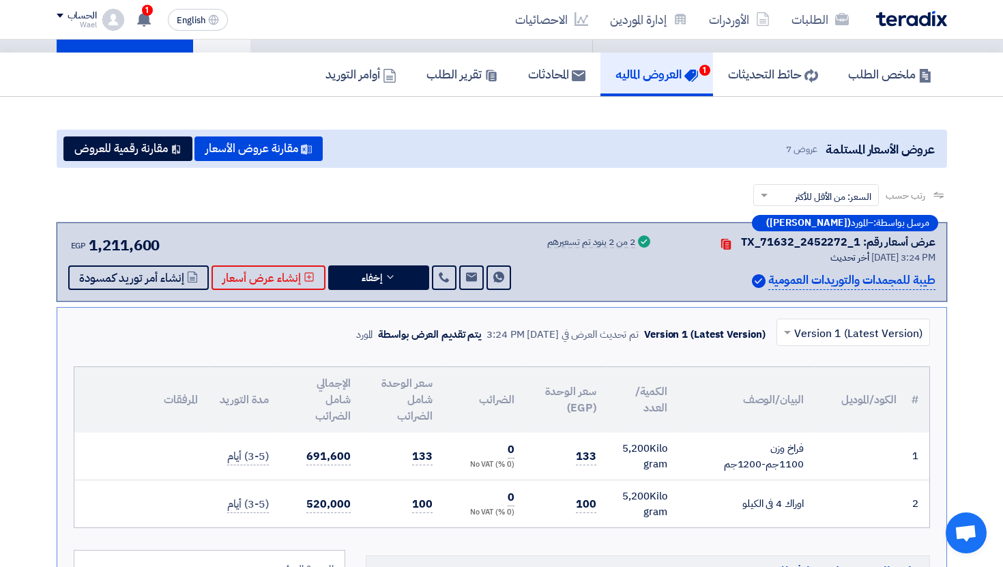
scroll to position [201, 0]
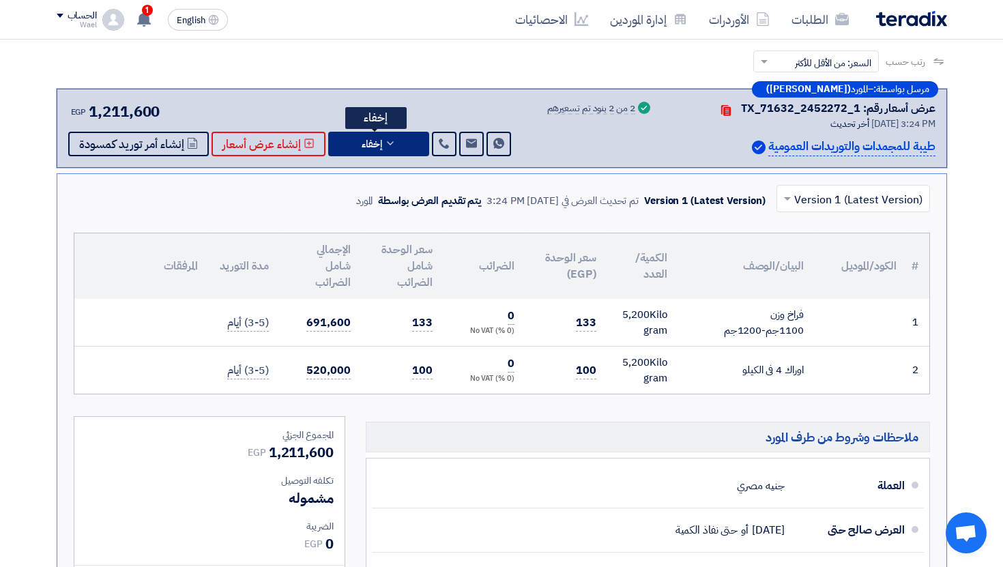
click at [372, 134] on button "إخفاء" at bounding box center [378, 144] width 101 height 25
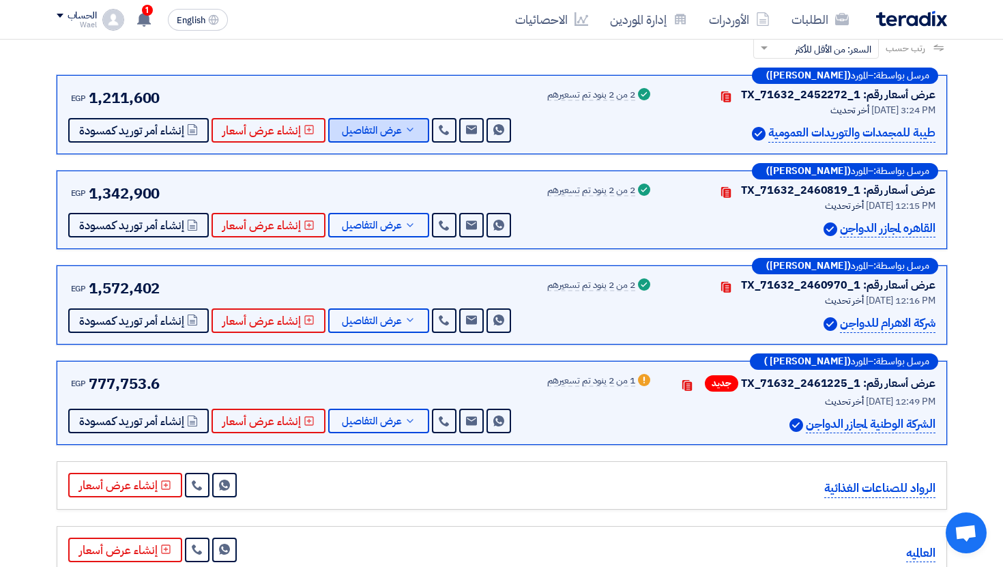
scroll to position [216, 0]
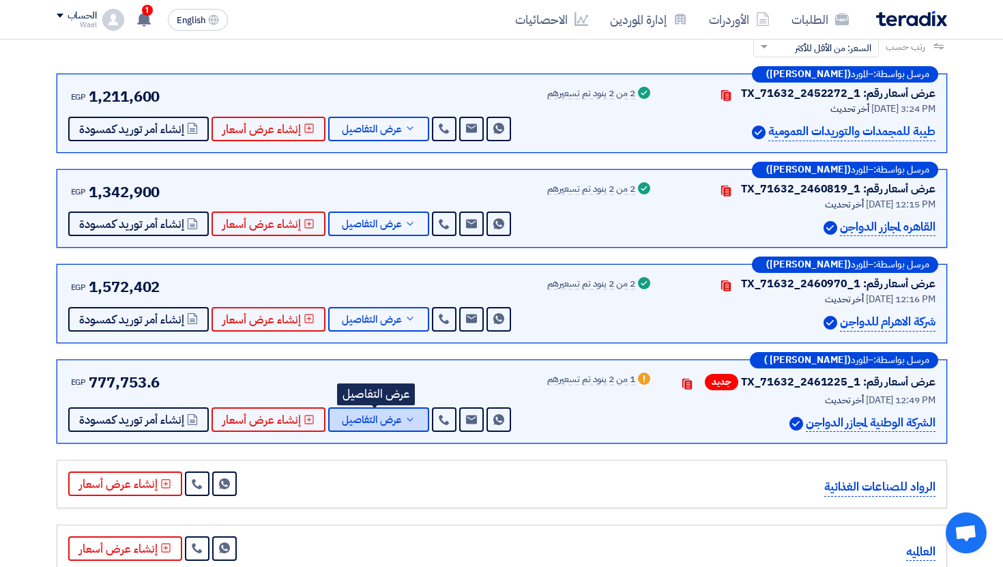
click at [351, 419] on span "عرض التفاصيل" at bounding box center [372, 420] width 60 height 10
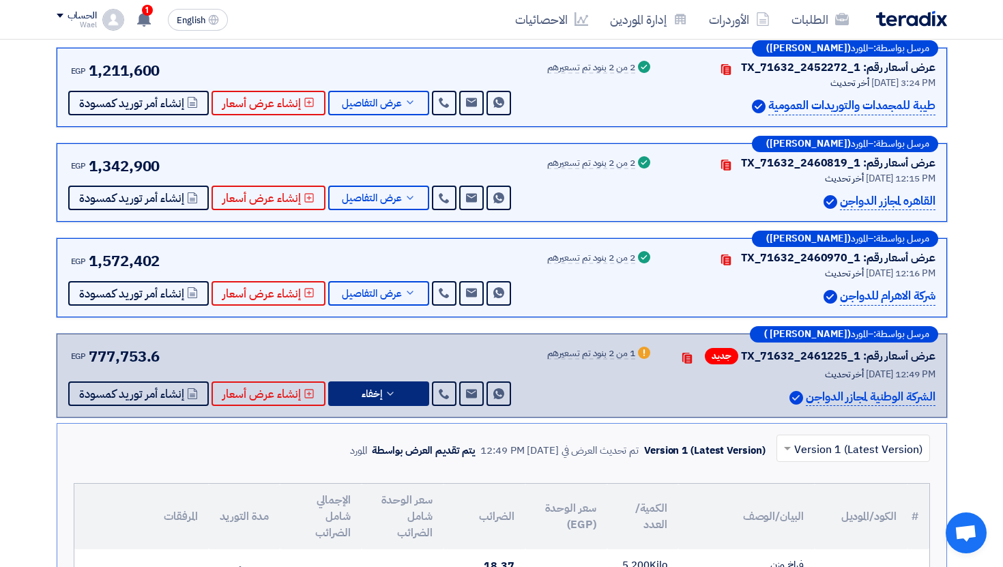
scroll to position [0, 0]
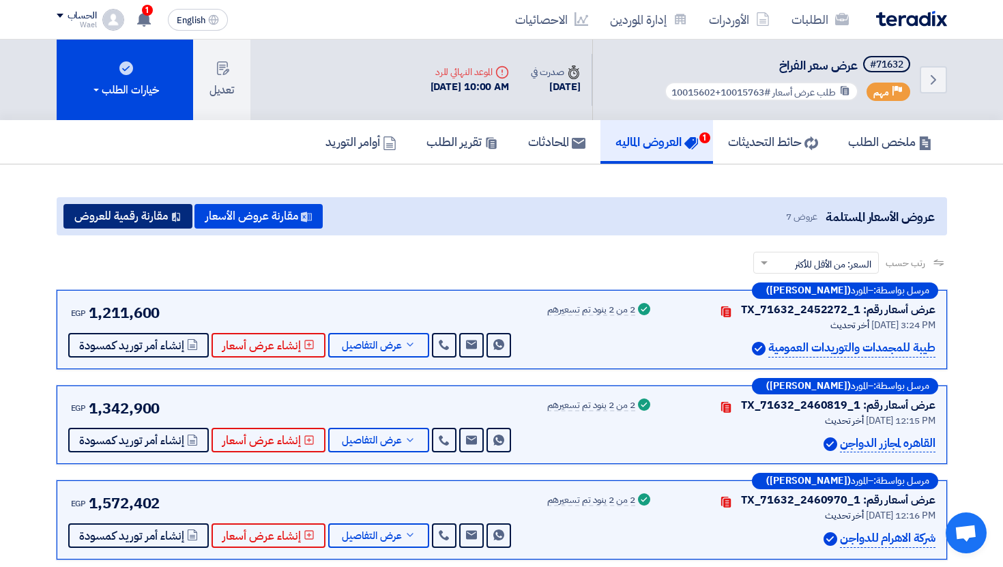
click at [150, 227] on button "مقارنة رقمية للعروض" at bounding box center [127, 216] width 129 height 25
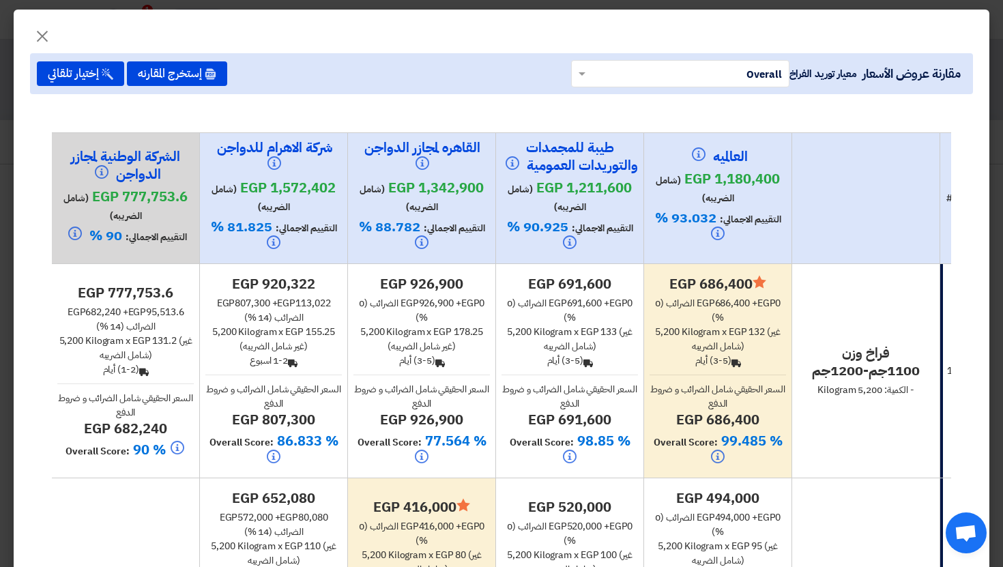
scroll to position [63, 0]
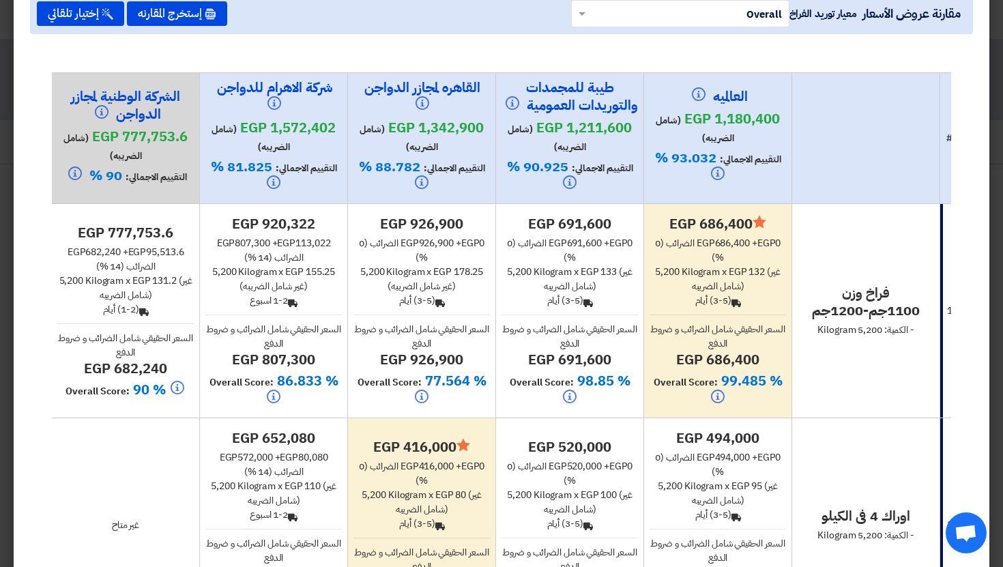
click at [702, 287] on span "(غير شامل الضريبه)" at bounding box center [736, 279] width 89 height 29
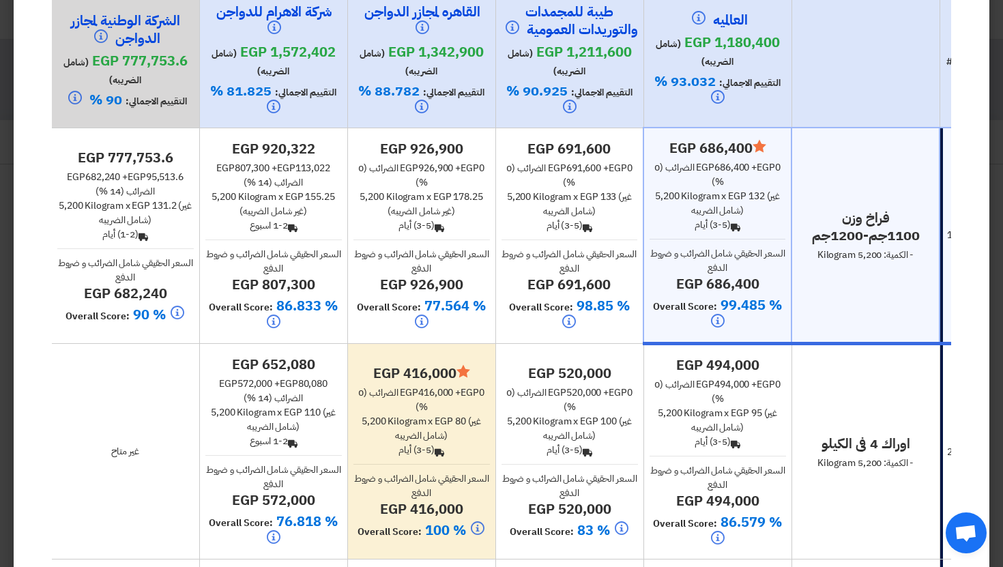
scroll to position [140, 0]
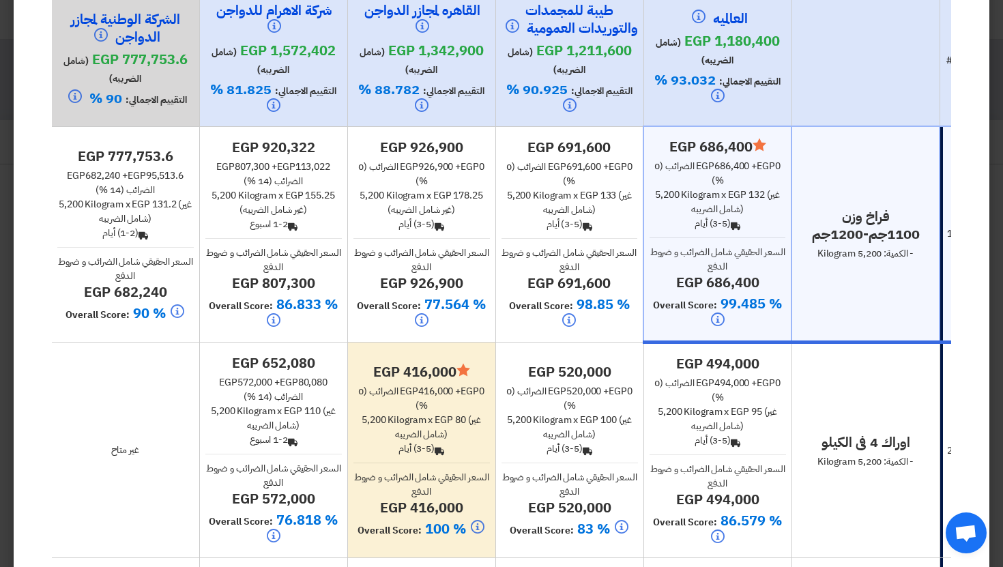
click at [419, 448] on div "Back (3-5) أيام" at bounding box center [422, 449] width 137 height 14
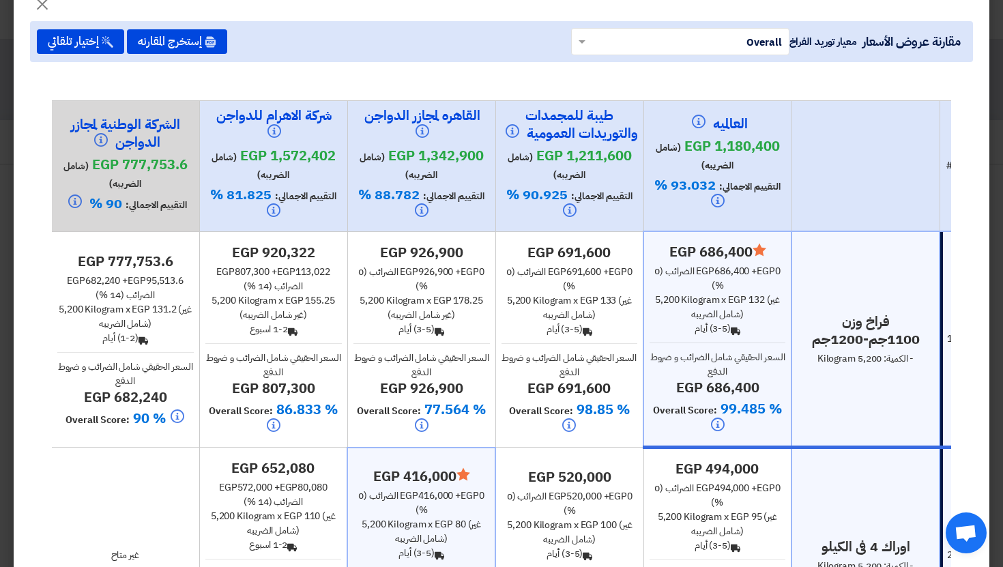
scroll to position [0, 0]
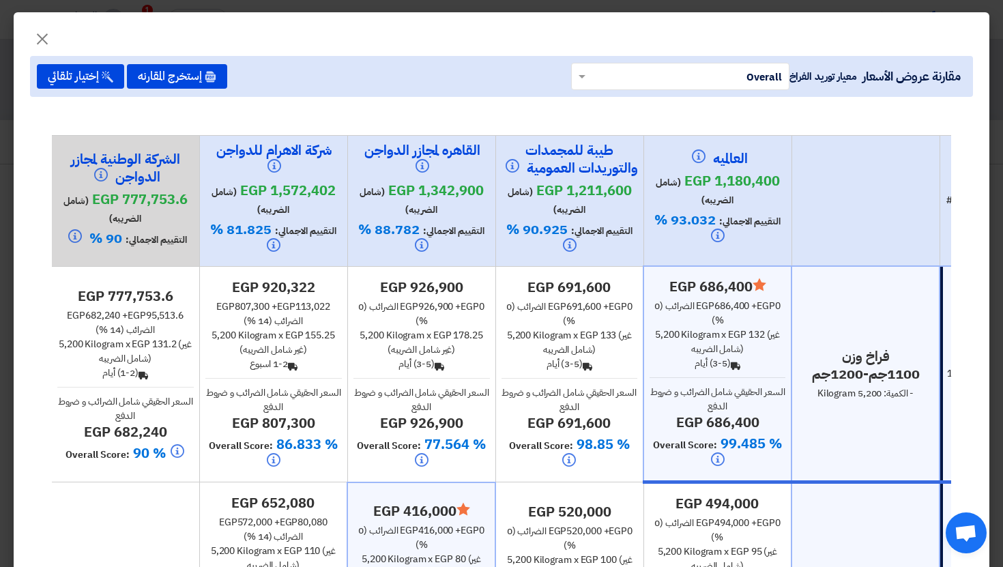
click at [662, 85] on input "text" at bounding box center [688, 76] width 191 height 23
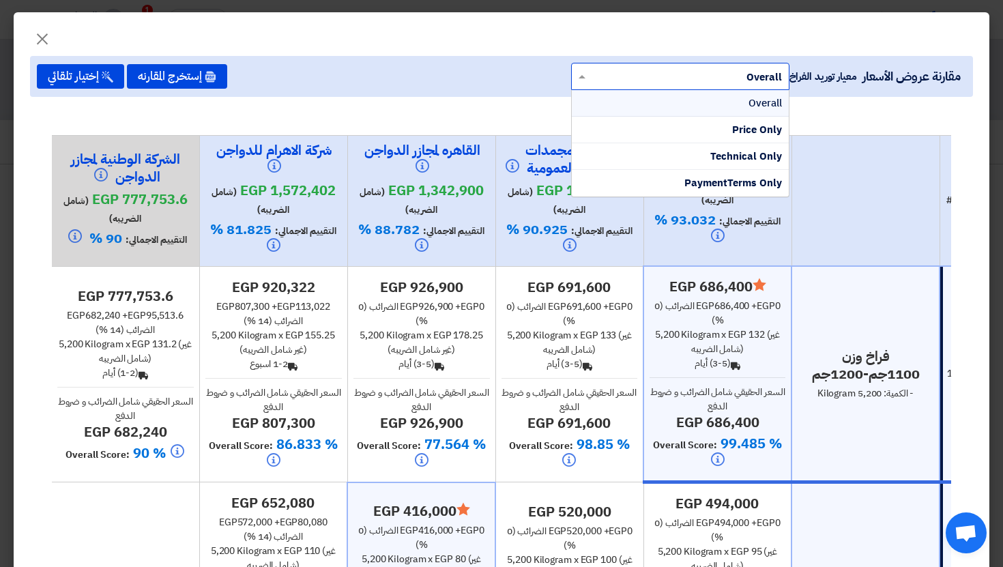
click at [662, 85] on input "text" at bounding box center [688, 76] width 191 height 23
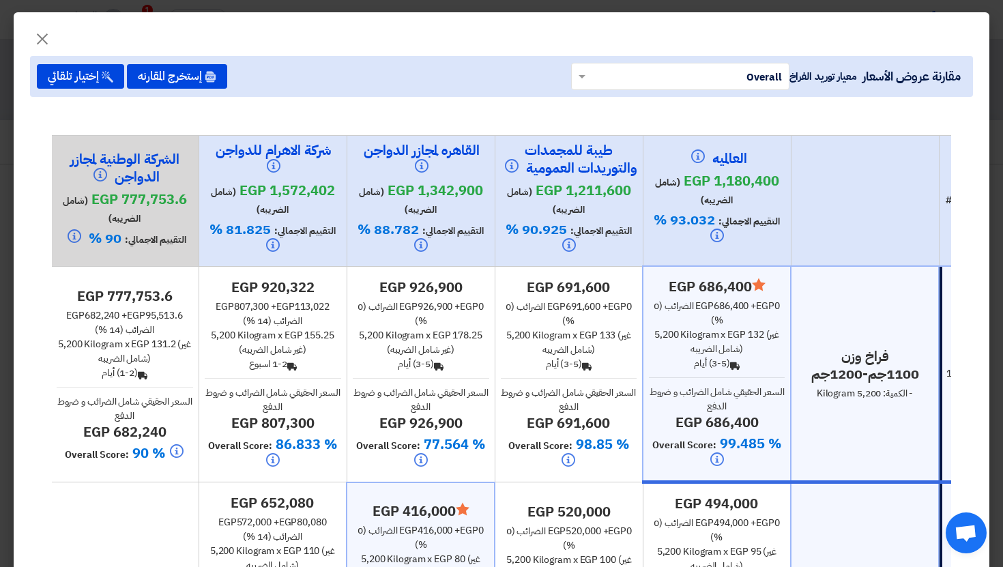
scroll to position [0, -9]
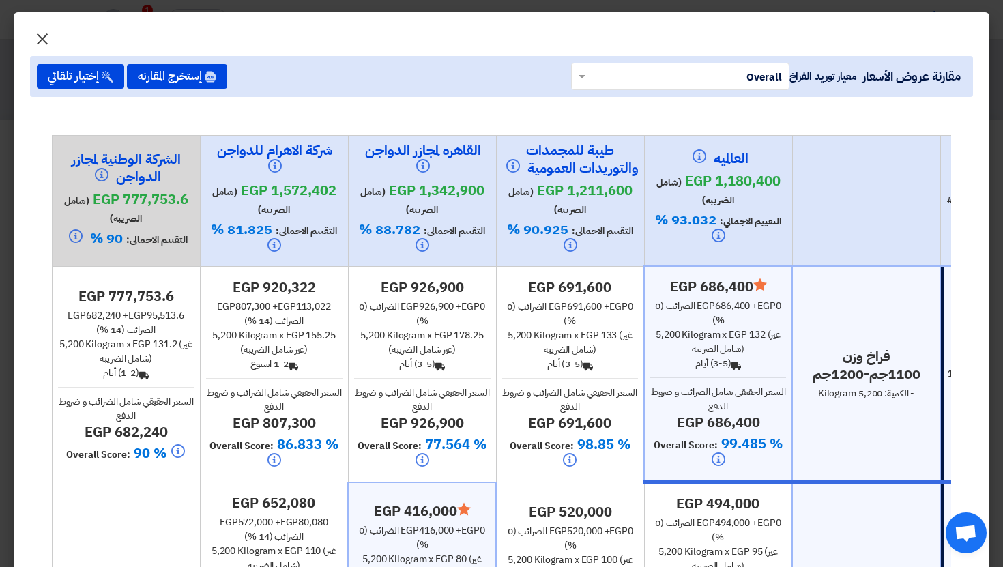
click at [43, 36] on span "×" at bounding box center [42, 38] width 16 height 41
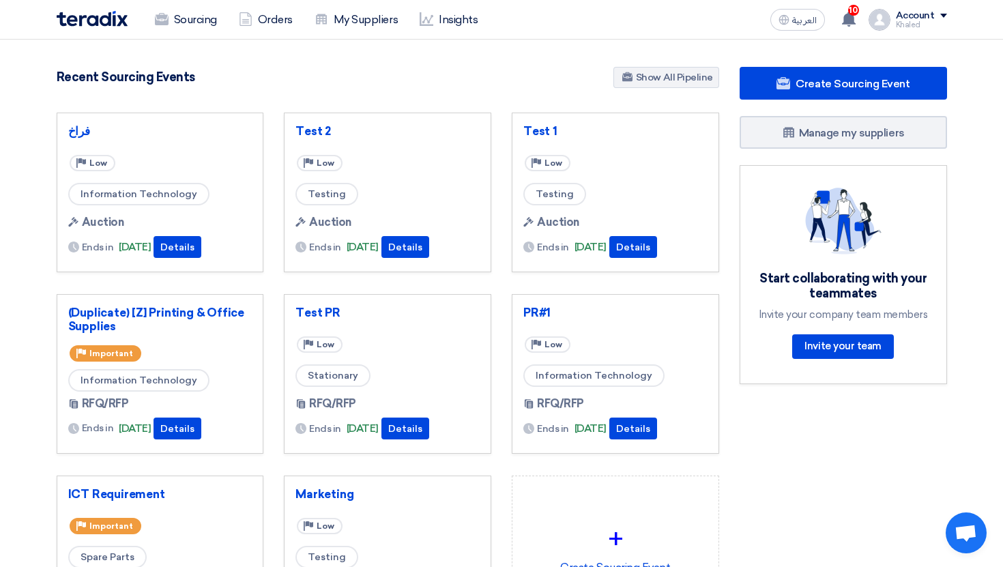
click at [913, 16] on div "Account" at bounding box center [915, 16] width 39 height 12
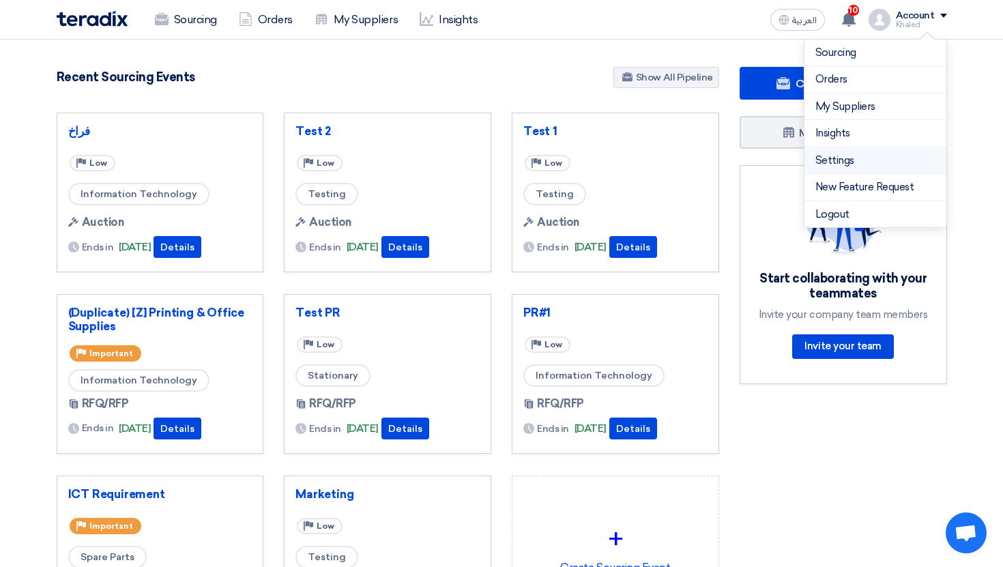
click at [843, 158] on link "Settings" at bounding box center [876, 161] width 120 height 16
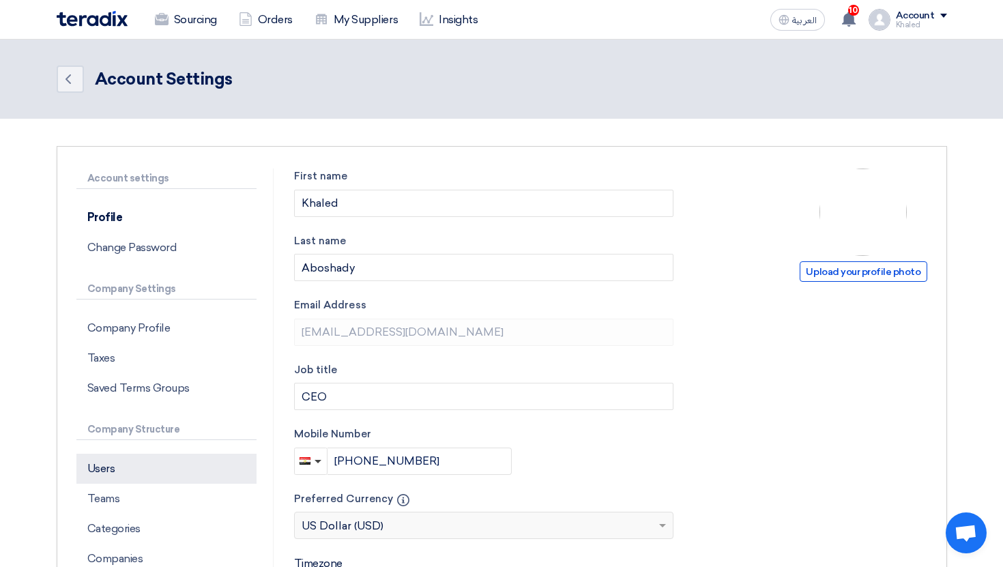
click at [185, 472] on p "Users" at bounding box center [166, 469] width 180 height 30
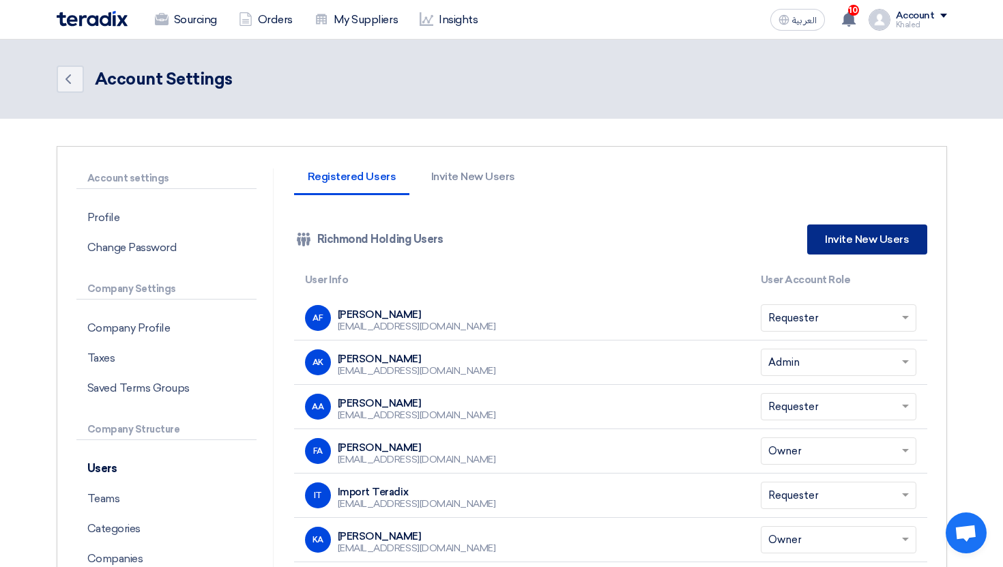
click at [856, 250] on link "Invite New Users" at bounding box center [867, 240] width 119 height 30
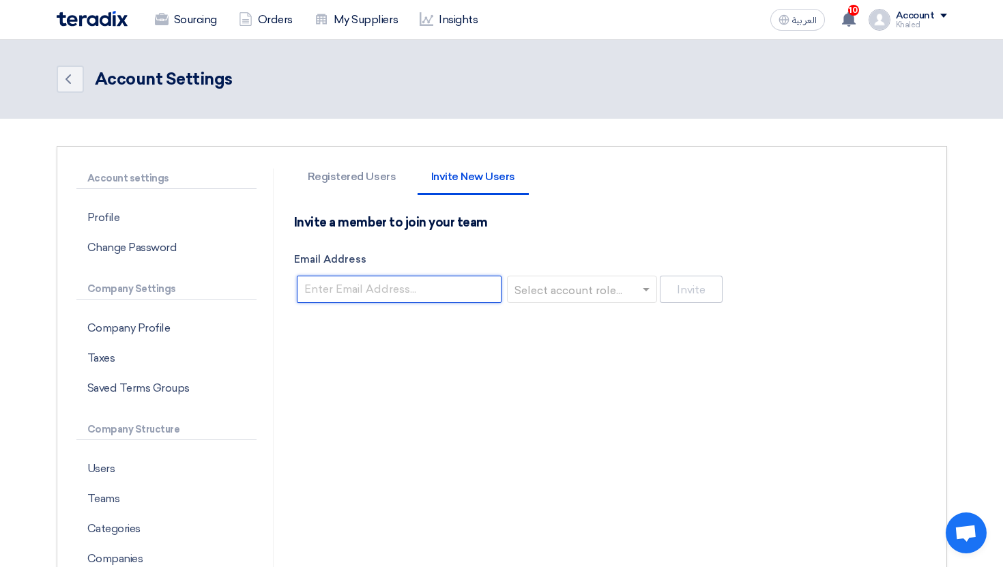
click at [423, 283] on input "Email Address" at bounding box center [399, 289] width 205 height 27
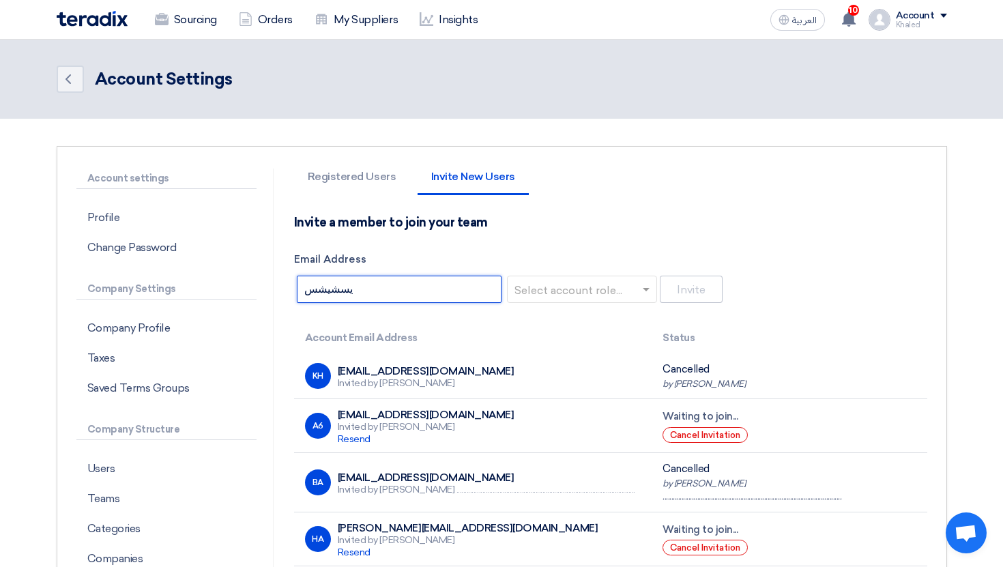
type input "يسشيشسي"
type input "sdsdsd@teradix.com"
click at [608, 291] on input "text" at bounding box center [578, 290] width 122 height 23
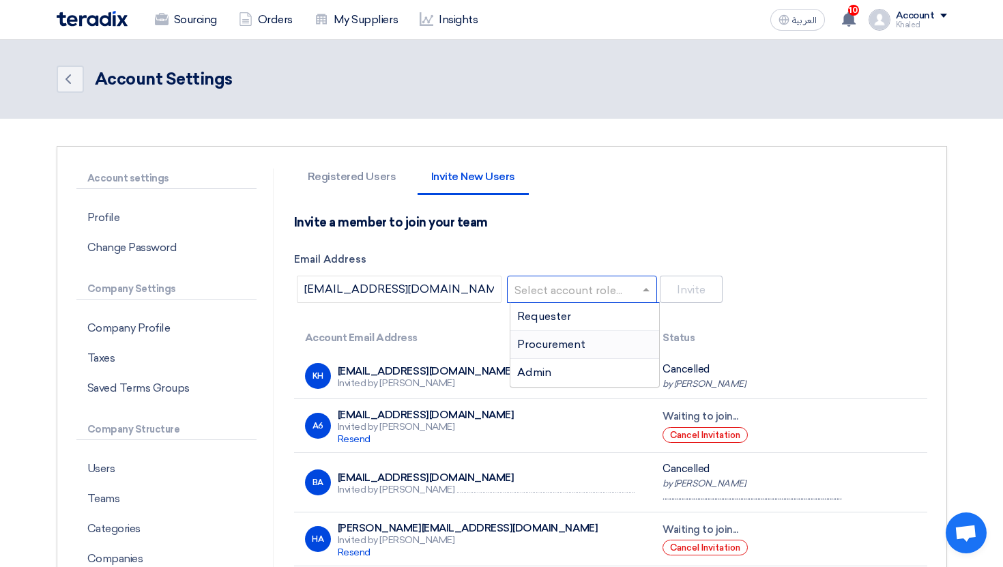
click at [594, 351] on div "Procurement" at bounding box center [585, 345] width 149 height 28
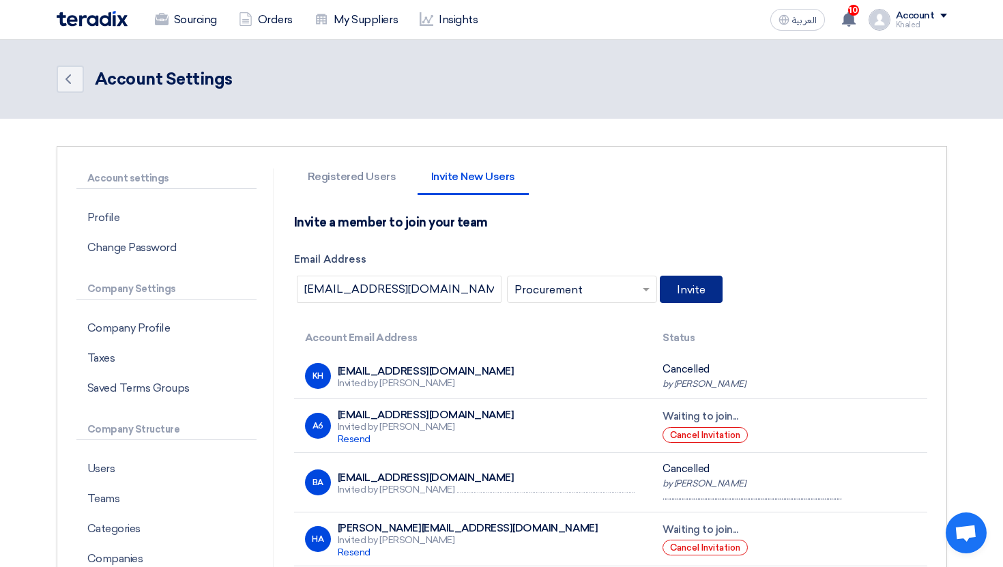
click at [697, 290] on button "Invite" at bounding box center [691, 289] width 63 height 27
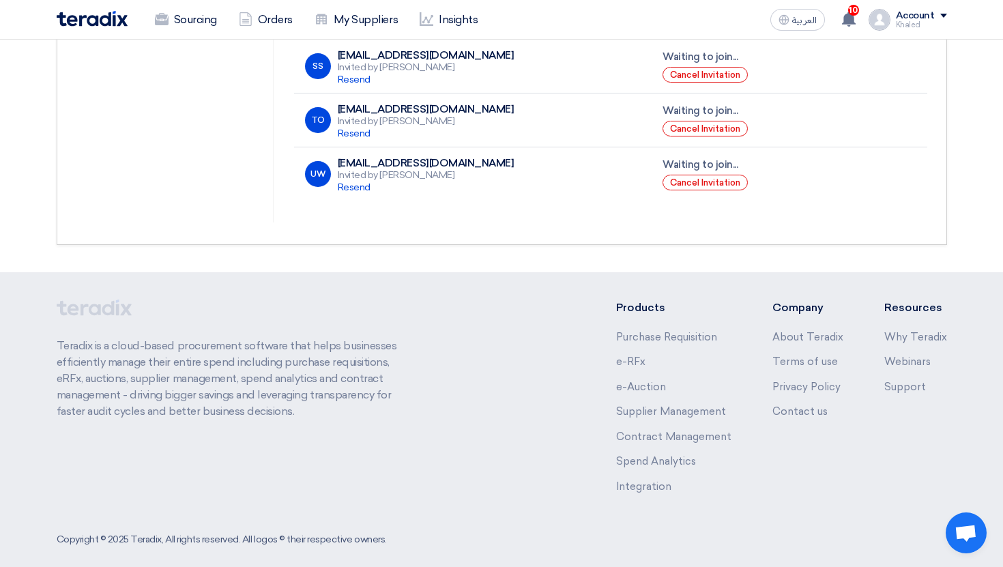
scroll to position [148, 0]
